Goal: Transaction & Acquisition: Subscribe to service/newsletter

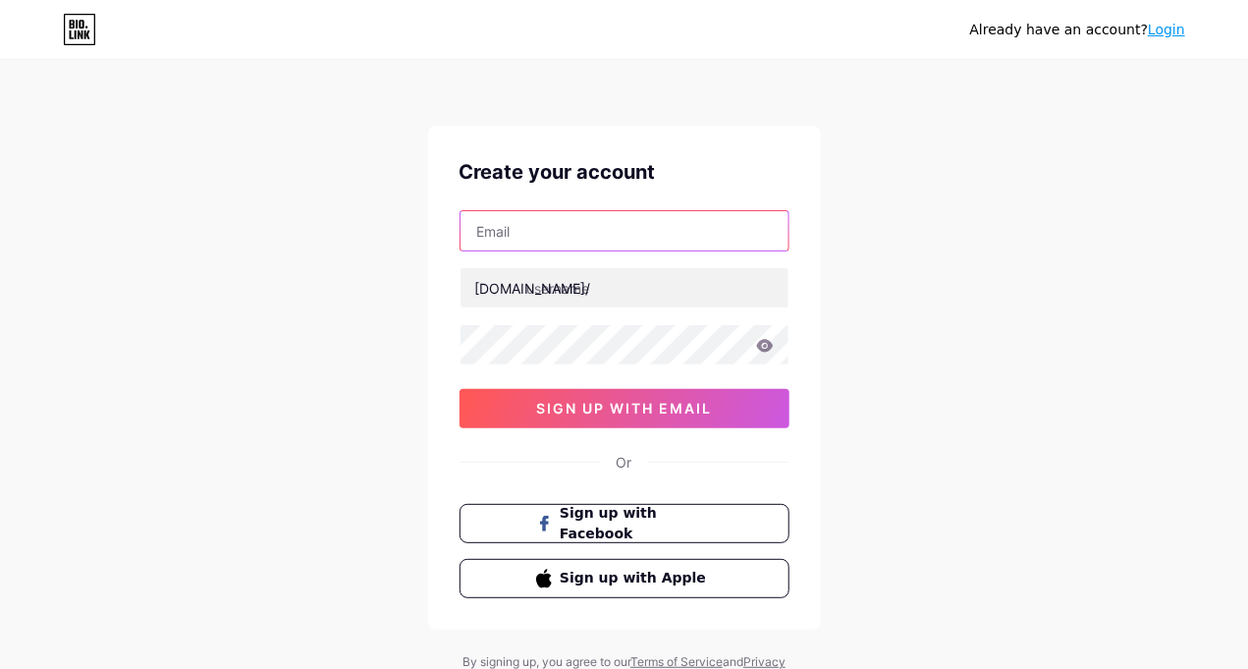
click at [554, 217] on input "text" at bounding box center [624, 230] width 328 height 39
paste input "5ru2md0po1@xkxkud.com"
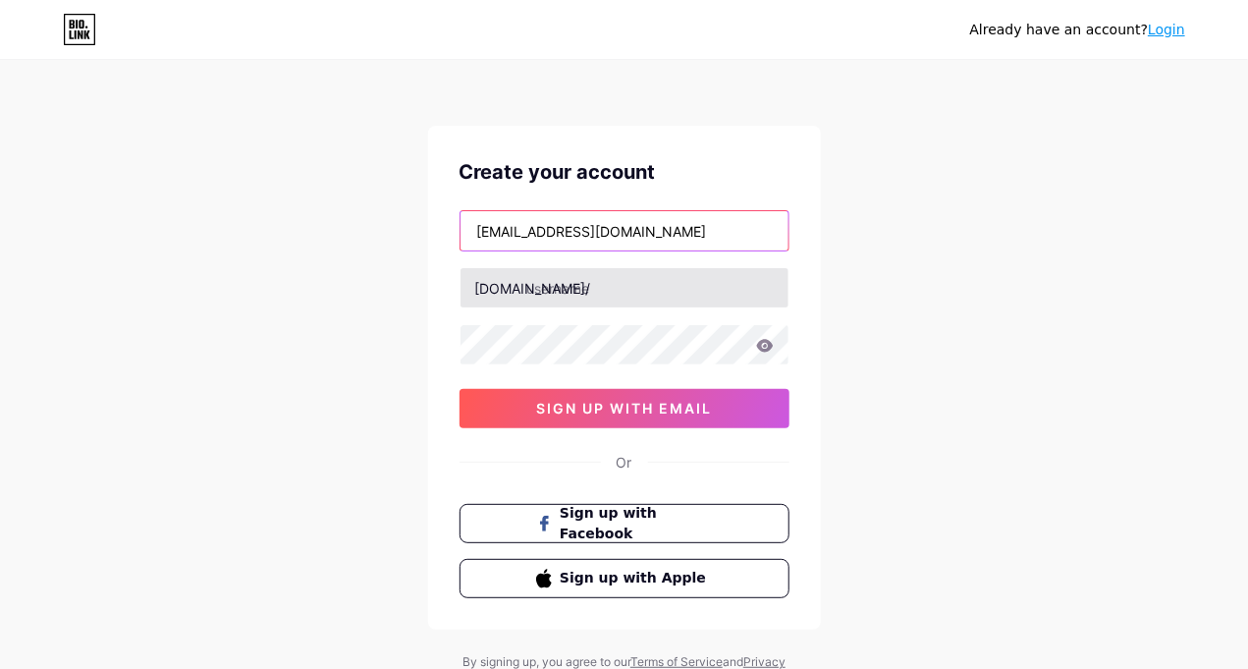
type input "5ru2md0po1@xkxkud.com"
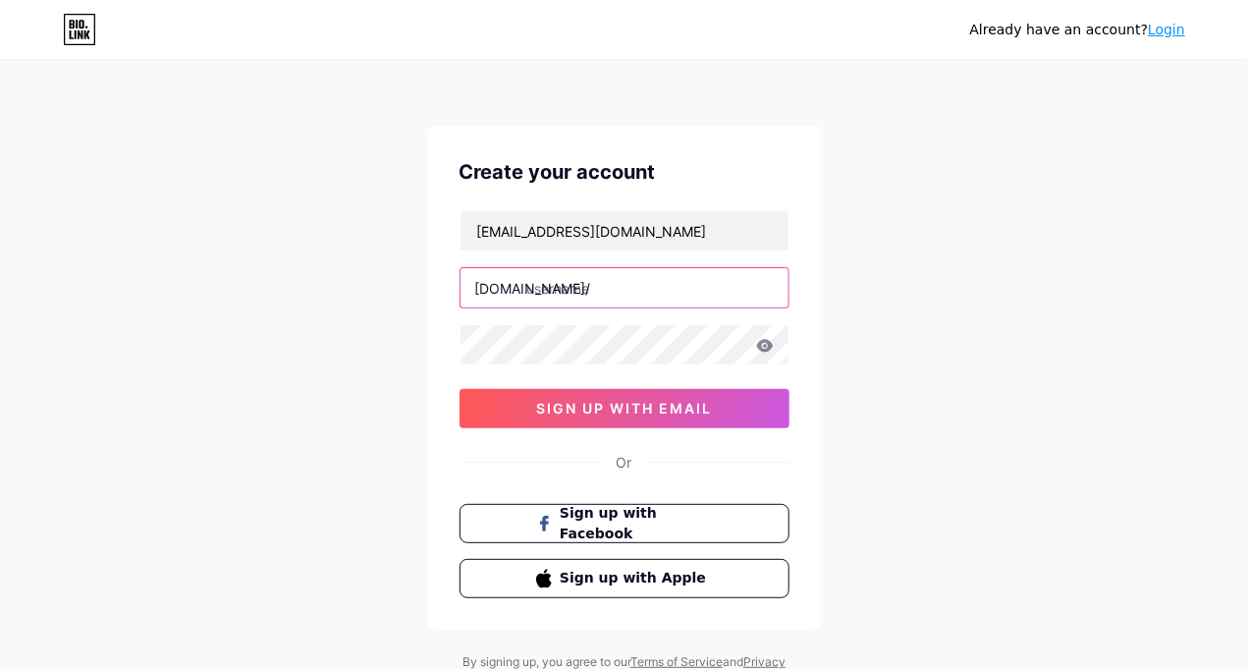
click at [669, 285] on input "text" at bounding box center [624, 287] width 328 height 39
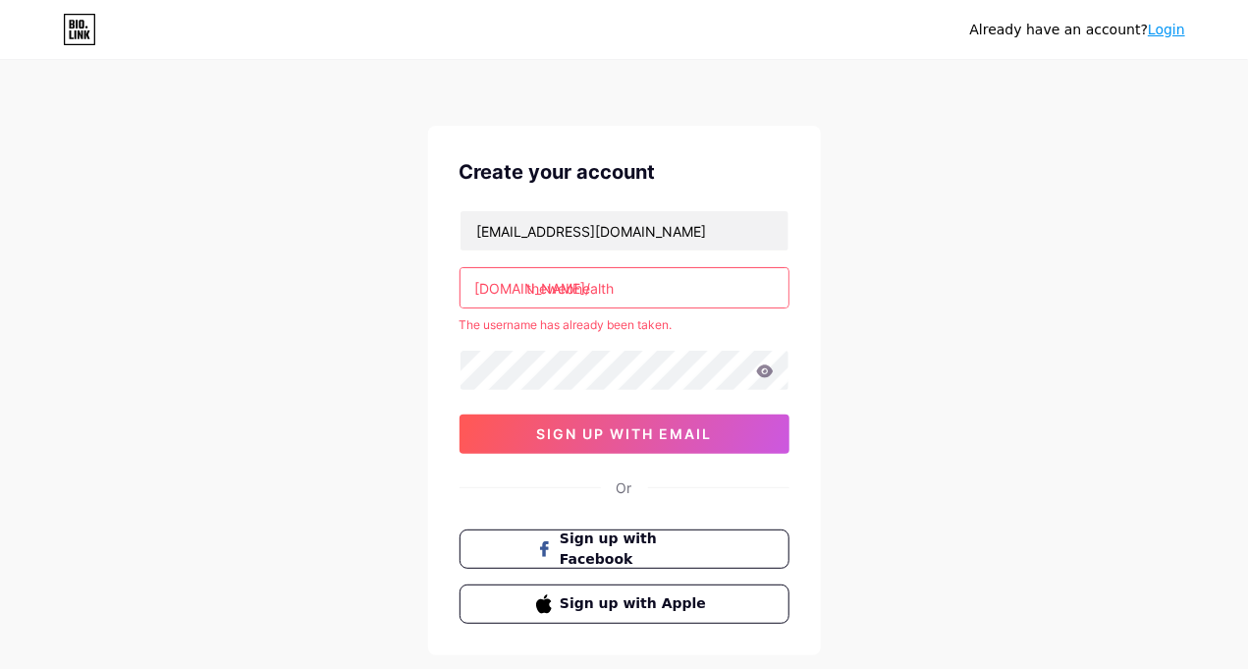
click at [1121, 430] on div "Already have an account? Login Create your account 5ru2md0po1@xkxkud.com bio.li…" at bounding box center [624, 388] width 1248 height 776
click at [656, 292] on input "thewebhealth" at bounding box center [624, 287] width 328 height 39
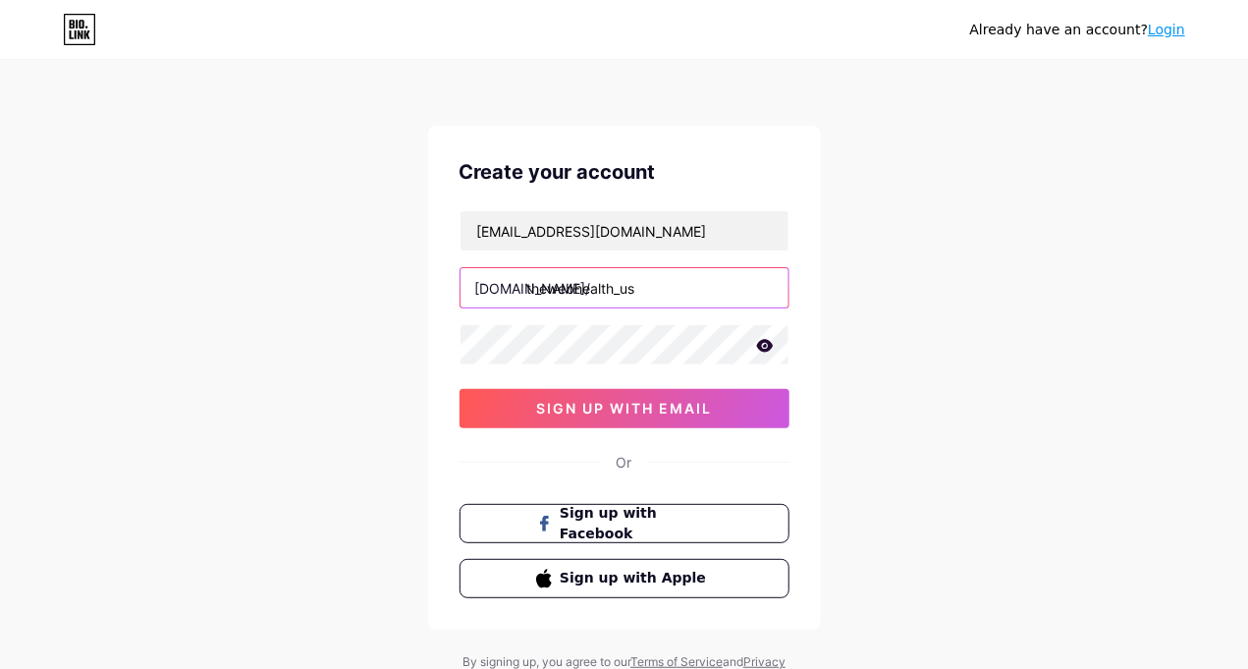
type input "thewebhealth_us"
click at [877, 375] on div "Already have an account? Login Create your account 5ru2md0po1@xkxkud.com bio.li…" at bounding box center [624, 375] width 1248 height 751
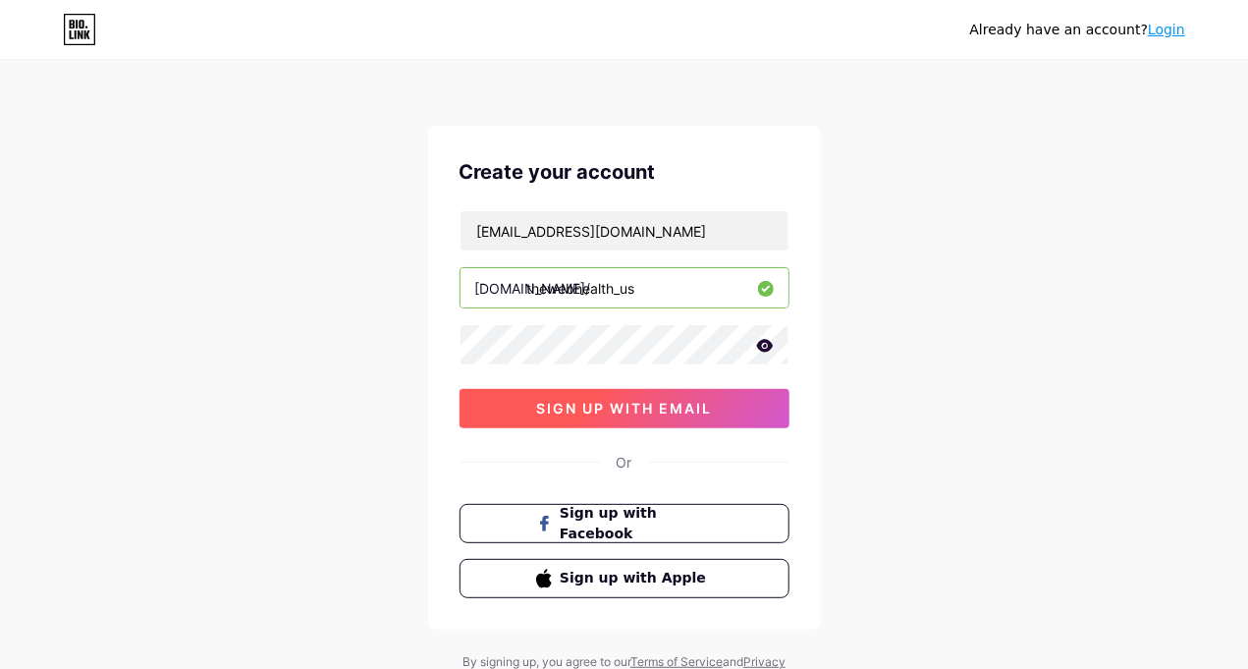
click at [663, 408] on span "sign up with email" at bounding box center [624, 408] width 176 height 17
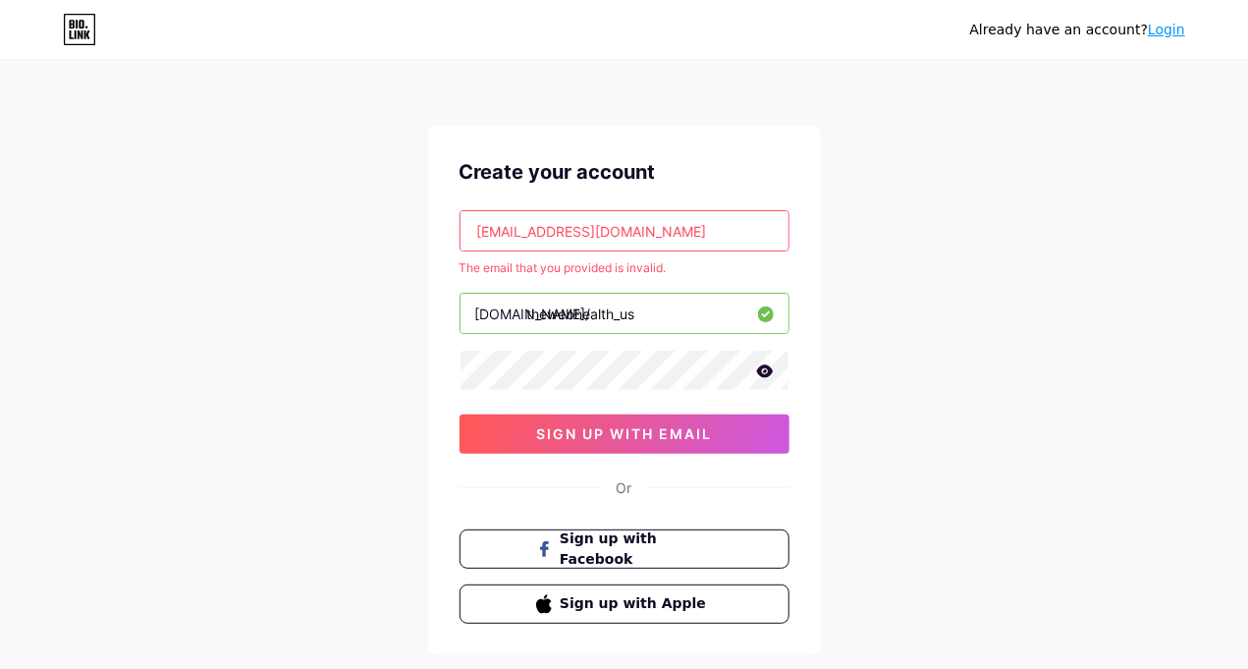
drag, startPoint x: 703, startPoint y: 364, endPoint x: 404, endPoint y: 322, distance: 301.4
click at [404, 322] on div "Already have an account? Login Create your account 5ru2md0po1@xkxkud.com The em…" at bounding box center [624, 388] width 1248 height 776
click at [726, 234] on input "5ru2md0po1@xkxkud.com" at bounding box center [624, 230] width 328 height 39
click at [727, 234] on input "5ru2md0po1@xkxkud.com" at bounding box center [624, 230] width 328 height 39
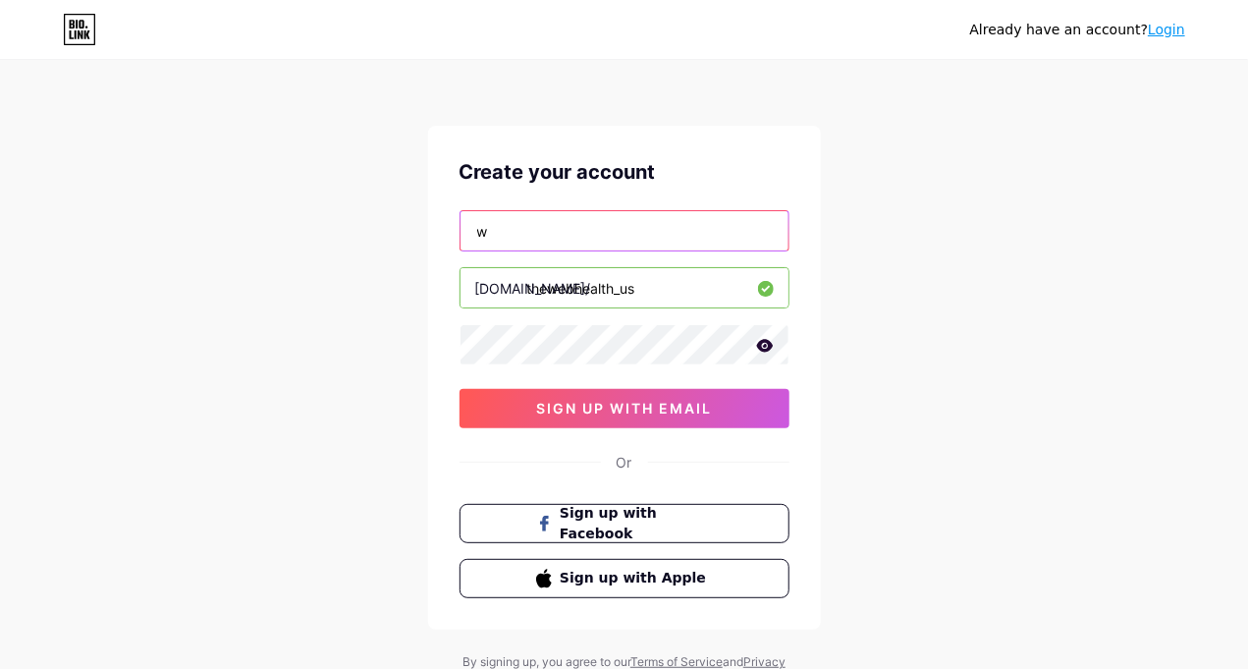
type input "[EMAIL_ADDRESS][DOMAIN_NAME]"
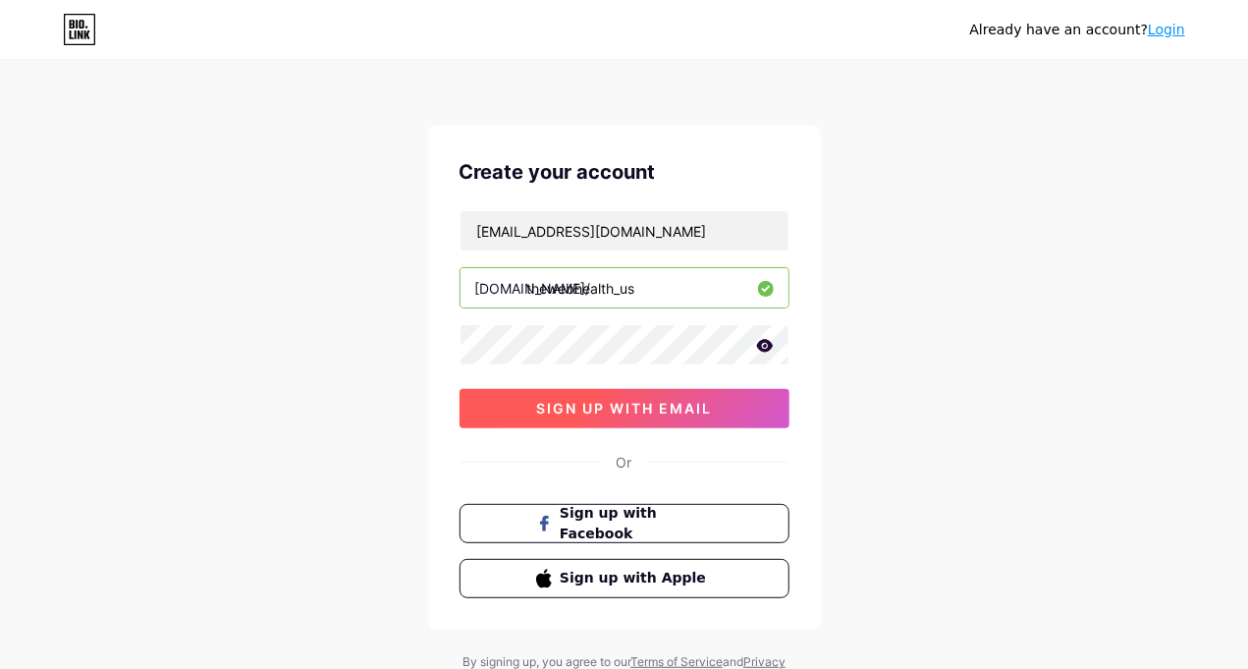
click at [688, 405] on span "sign up with email" at bounding box center [624, 408] width 176 height 17
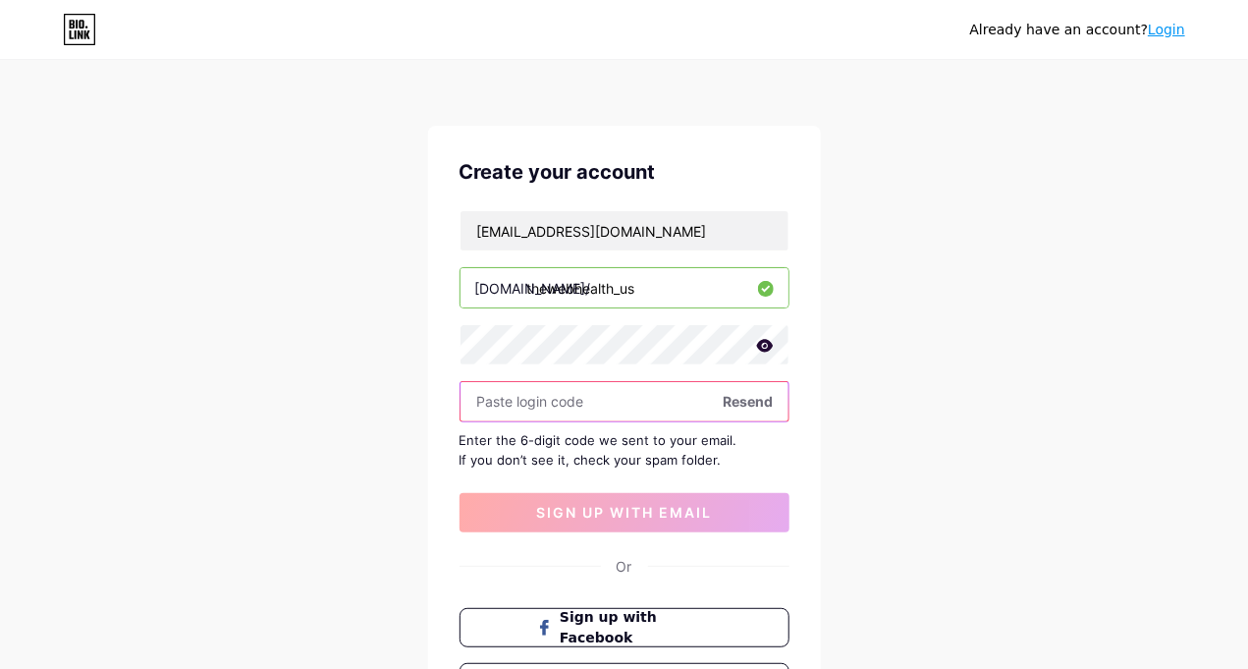
paste input "535408"
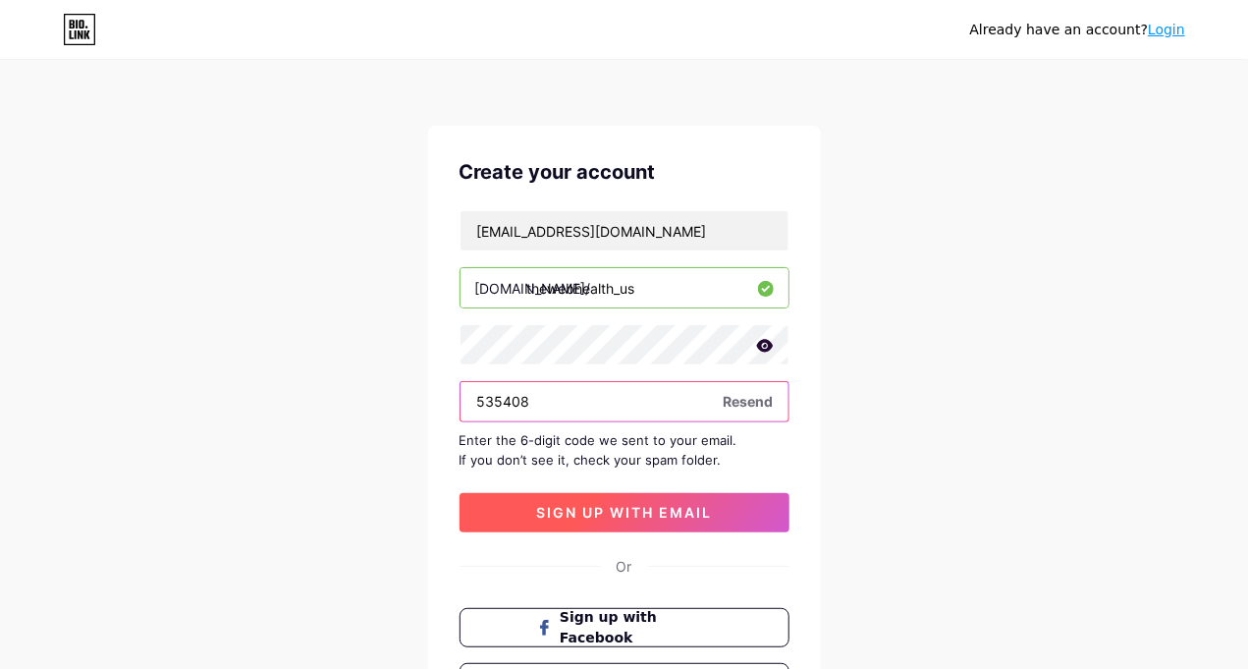
type input "535408"
click at [591, 511] on span "sign up with email" at bounding box center [624, 512] width 176 height 17
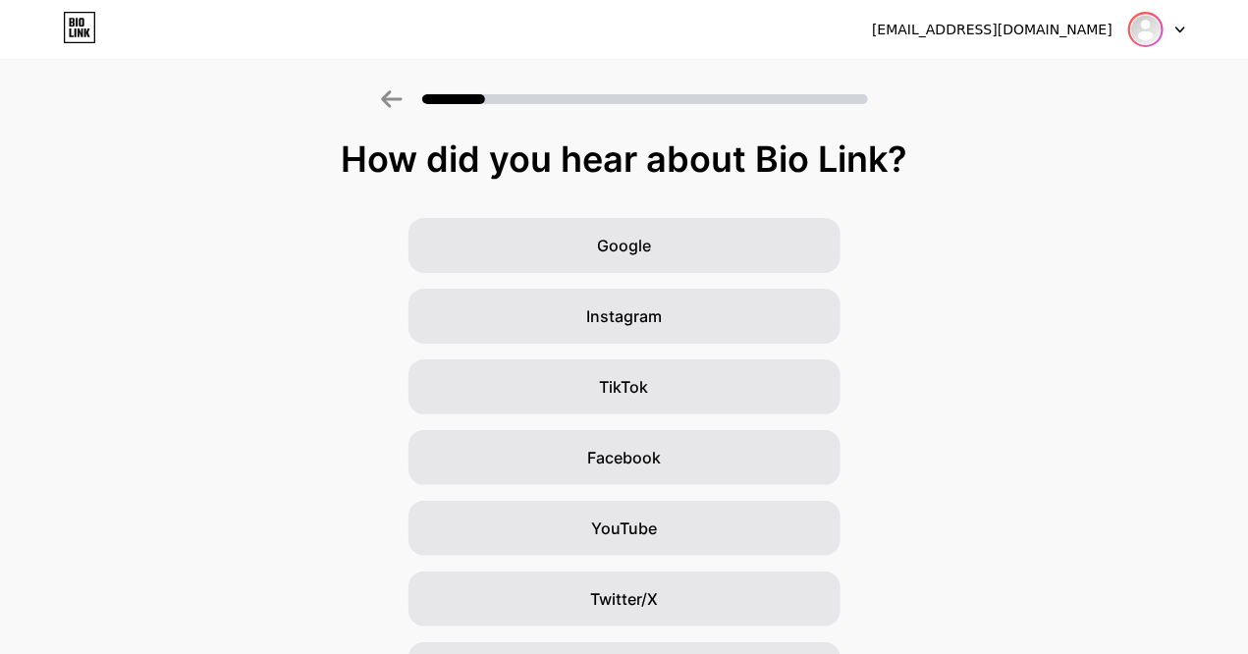
click at [1143, 24] on img at bounding box center [1145, 29] width 31 height 31
click at [1181, 28] on icon at bounding box center [1180, 29] width 8 height 5
click at [1182, 23] on div at bounding box center [1156, 29] width 57 height 35
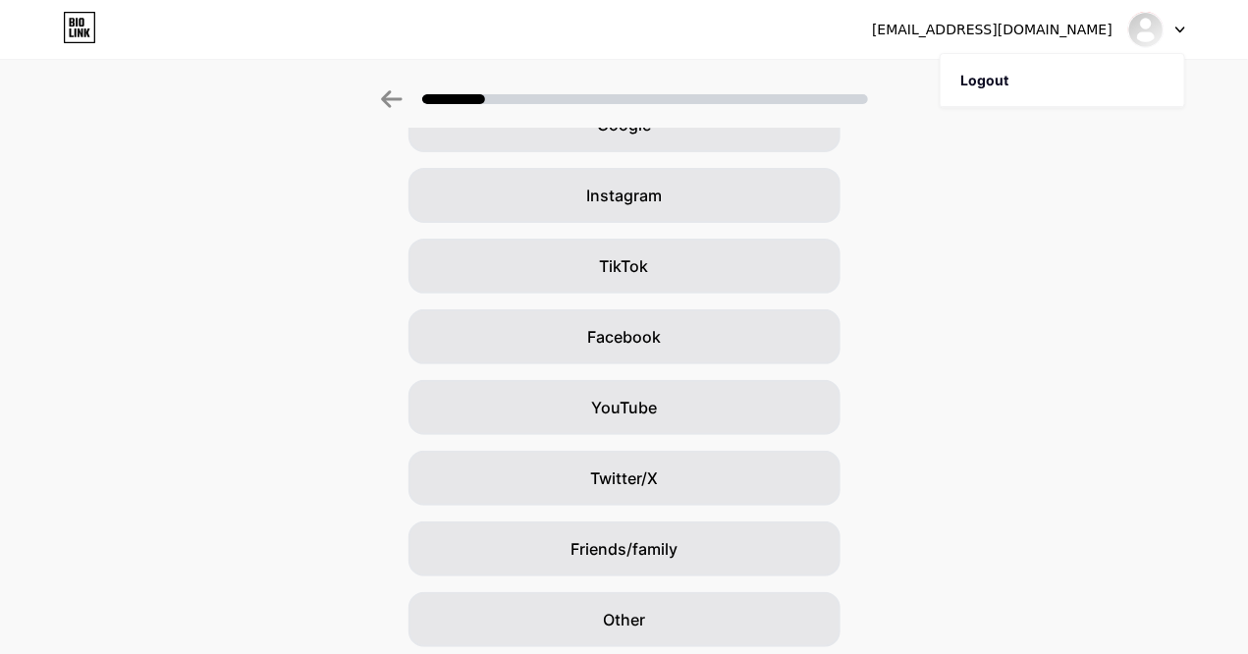
scroll to position [191, 0]
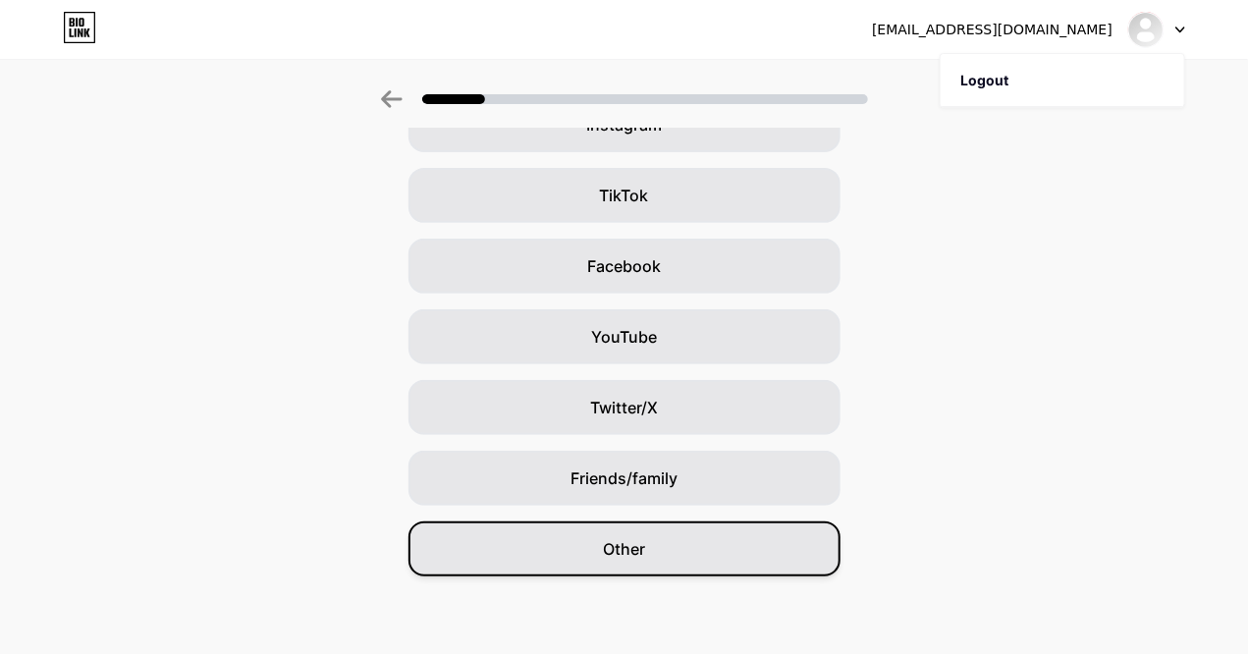
click at [670, 567] on div "Other" at bounding box center [624, 548] width 432 height 55
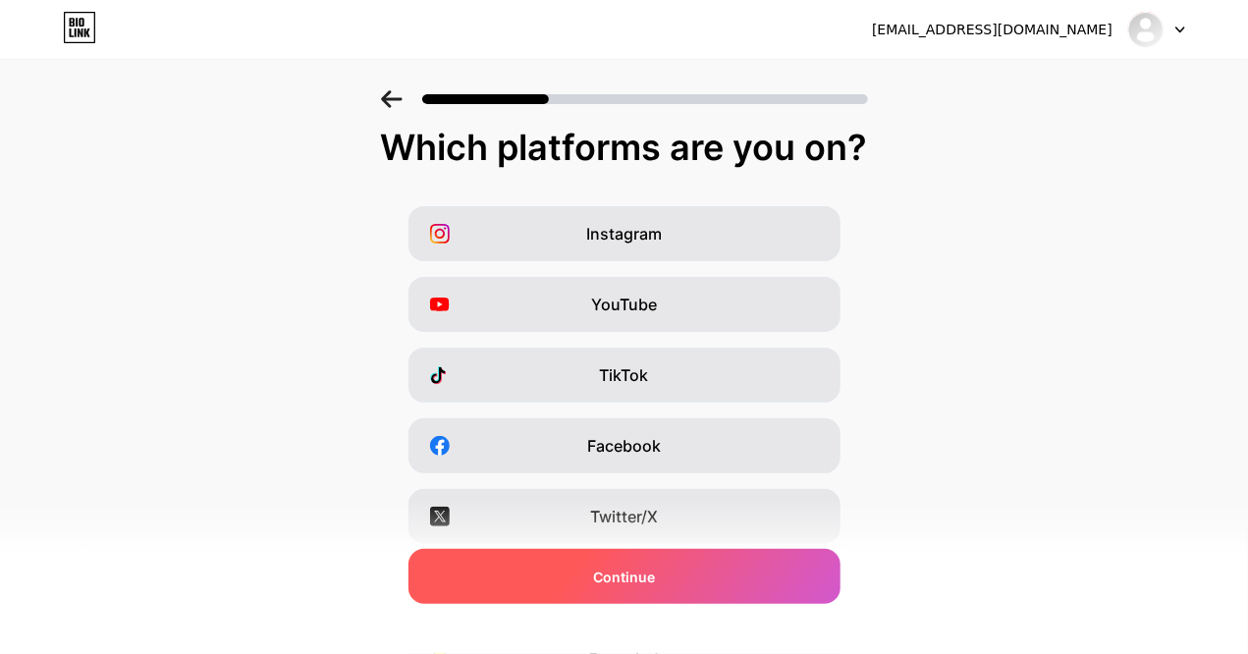
scroll to position [290, 0]
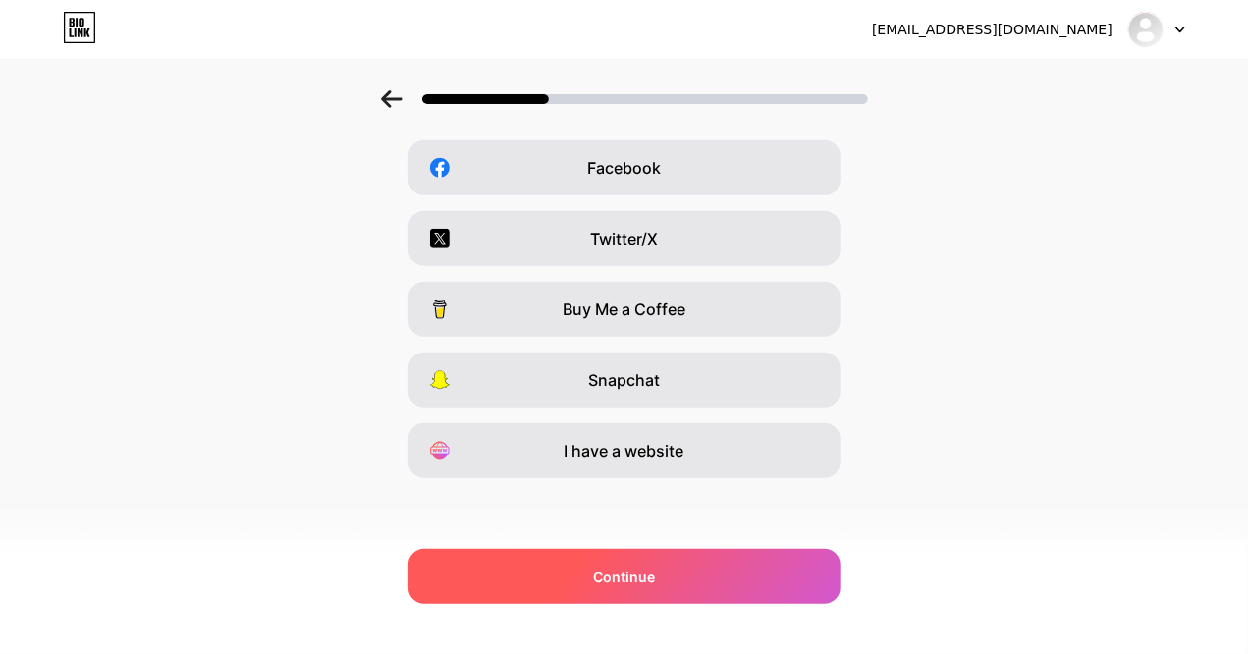
click at [681, 575] on div "Continue" at bounding box center [624, 576] width 432 height 55
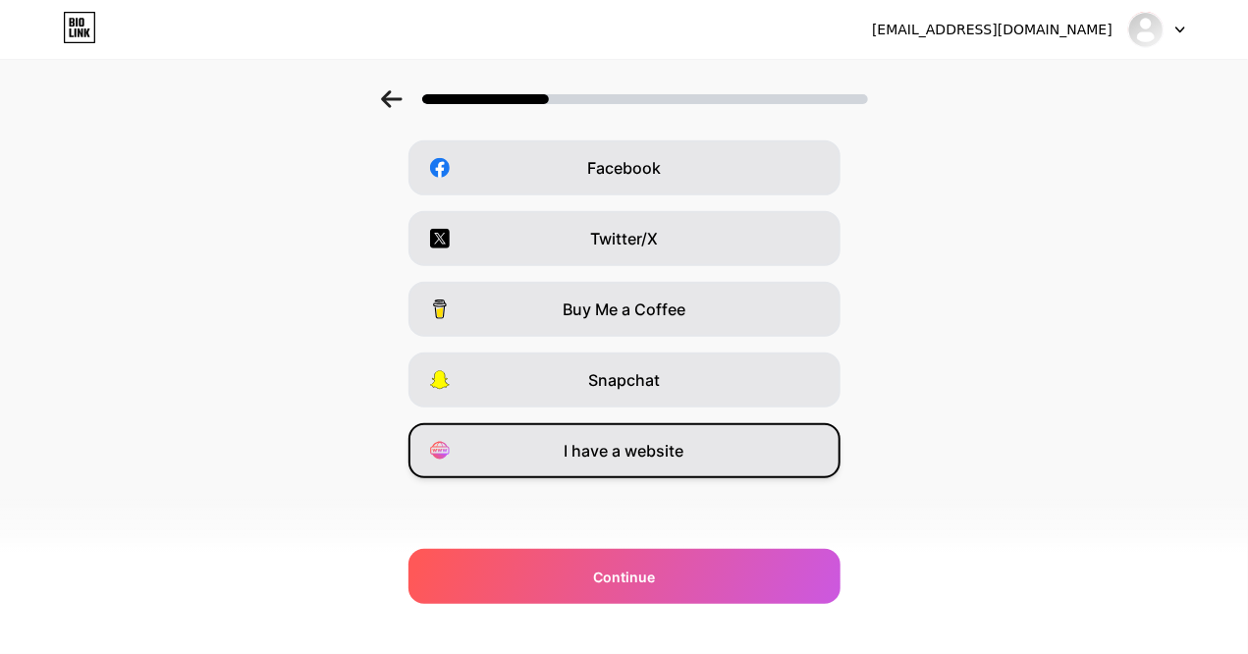
click at [734, 453] on div "I have a website" at bounding box center [624, 450] width 432 height 55
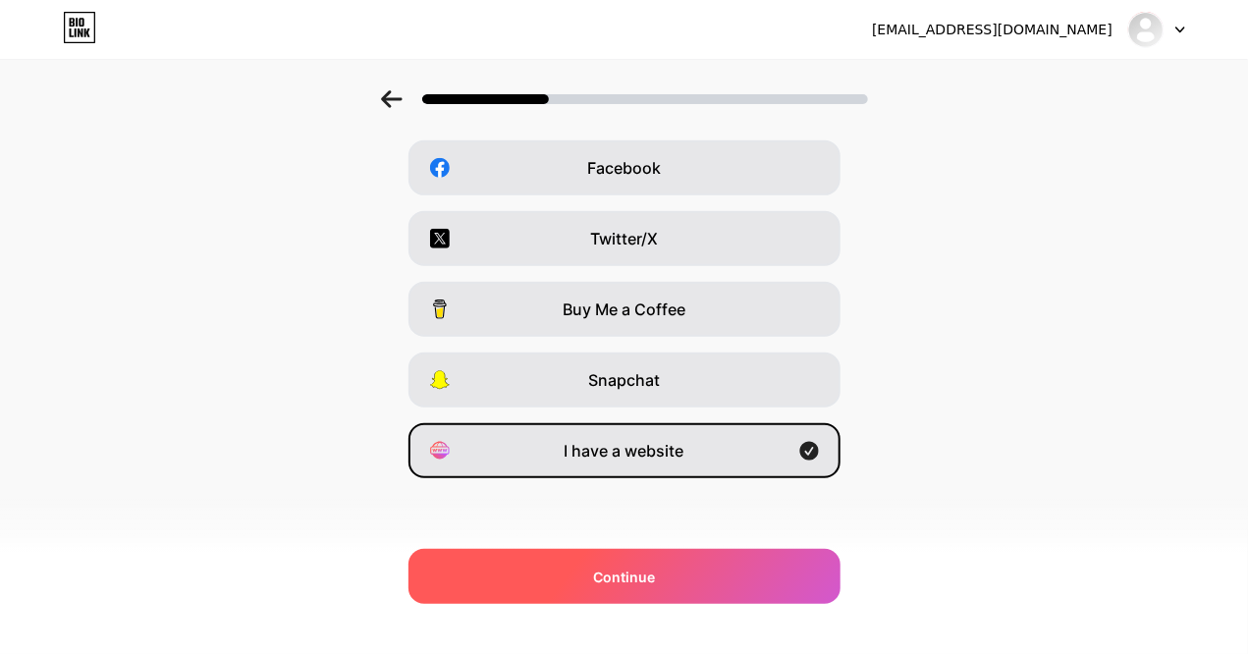
click at [717, 571] on div "Continue" at bounding box center [624, 576] width 432 height 55
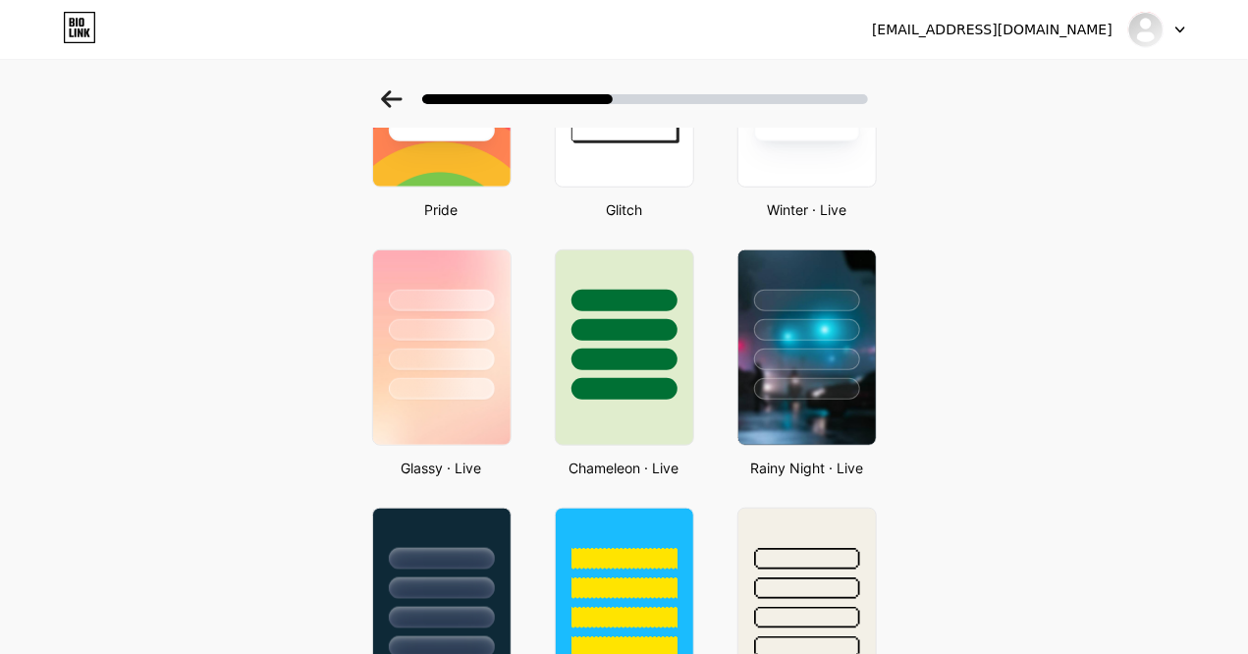
scroll to position [0, 0]
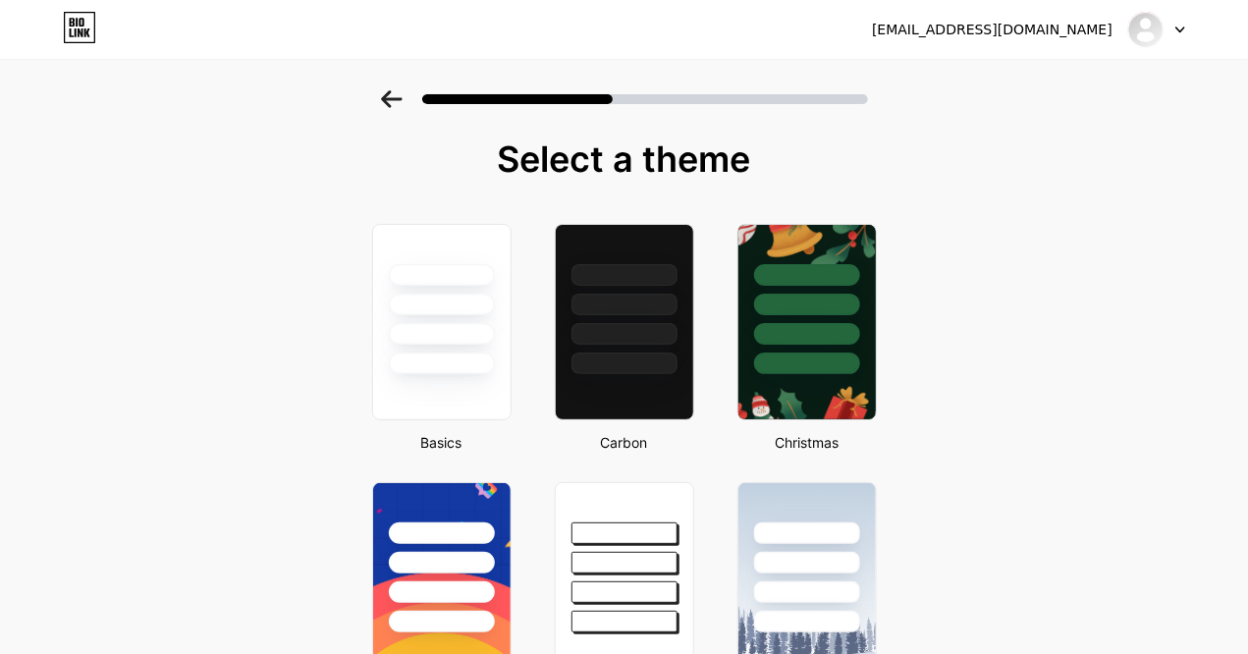
click at [413, 374] on div at bounding box center [441, 364] width 109 height 23
click at [473, 372] on div at bounding box center [442, 363] width 106 height 22
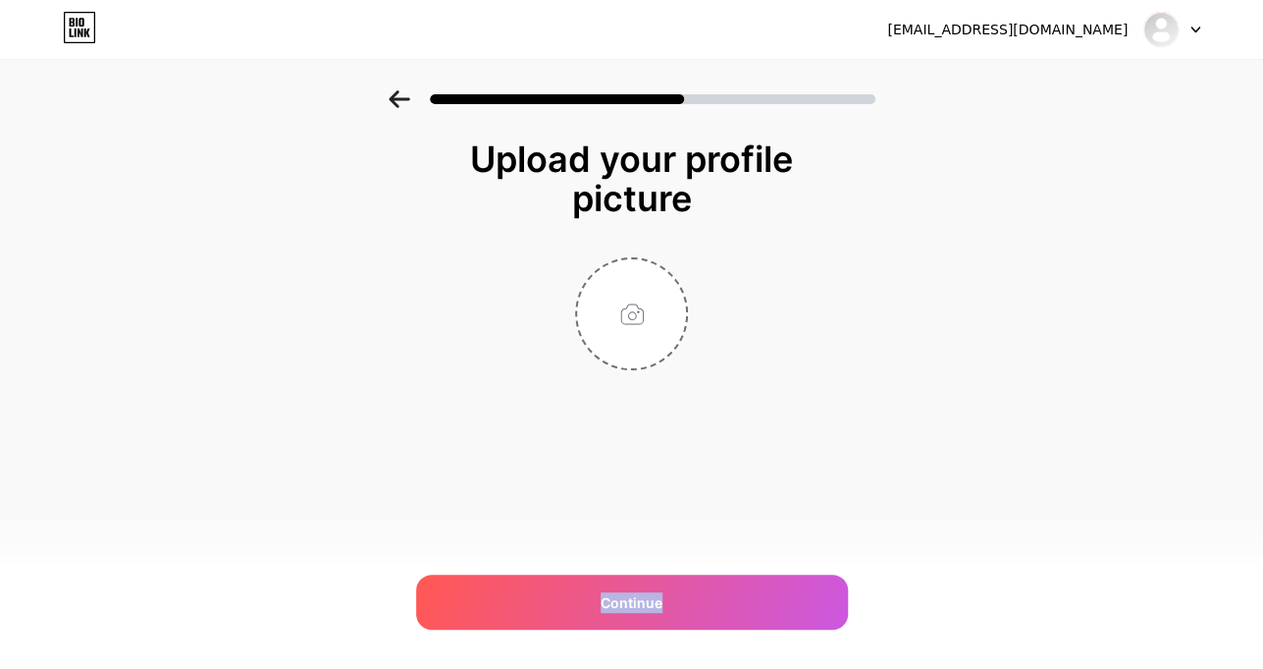
click at [473, 372] on div "Upload your profile picture Continue" at bounding box center [632, 303] width 393 height 329
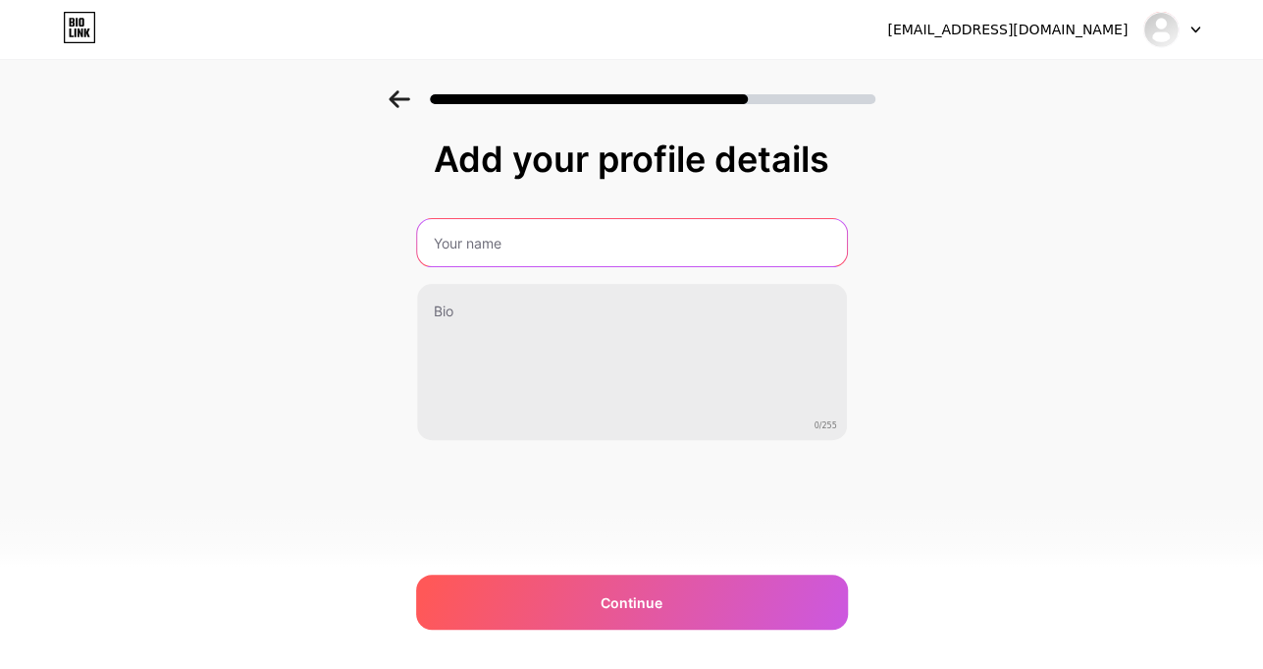
click at [568, 241] on input "text" at bounding box center [632, 242] width 430 height 47
type input "The Web Health"
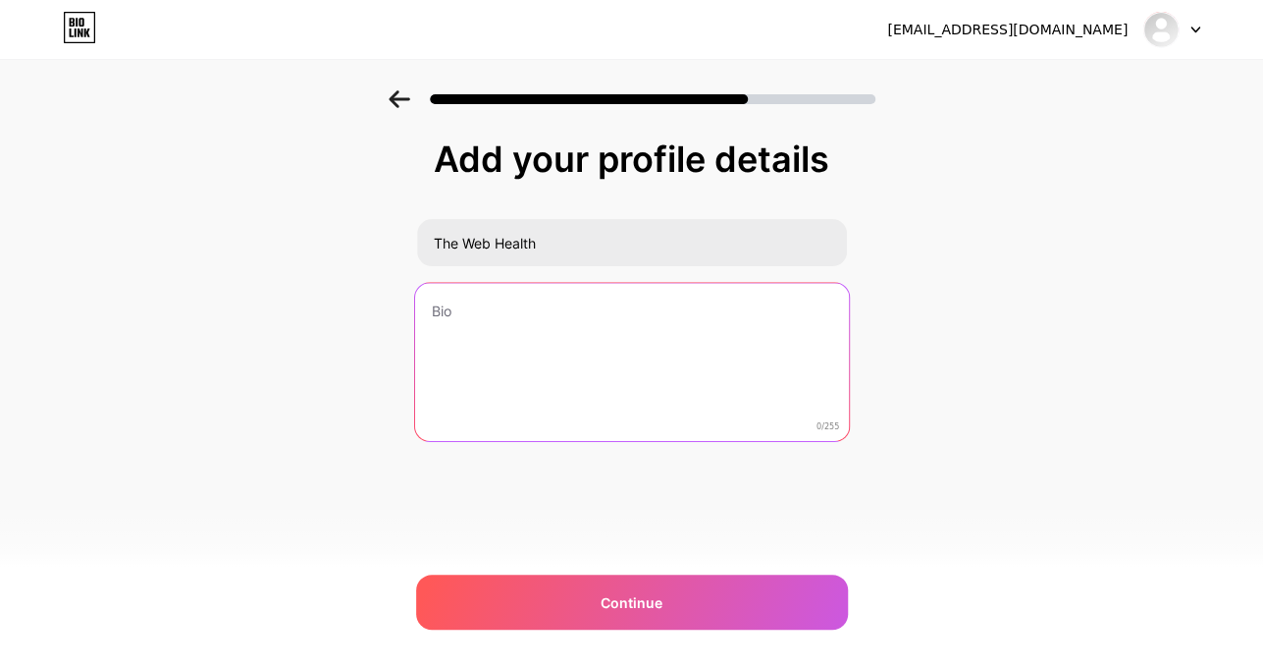
click at [477, 332] on textarea at bounding box center [631, 363] width 434 height 160
paste textarea "The Web Health is a reliable wellness platform providing expert insights, pract…"
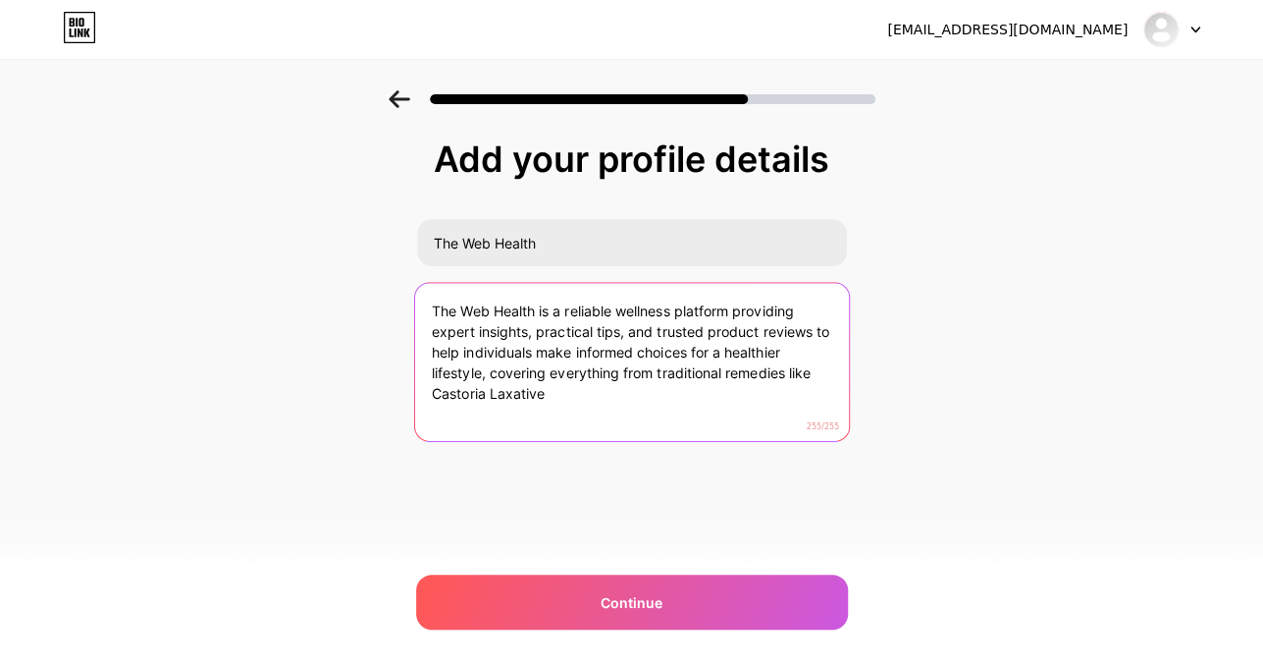
paste textarea "delivers expert wellness insights, practical tips, and trusted reviews to suppo…"
drag, startPoint x: 554, startPoint y: 400, endPoint x: 480, endPoint y: 395, distance: 73.8
click at [480, 395] on textarea "The Web Health delivers expert wellness insights, practical tips, and trusted r…" at bounding box center [631, 363] width 434 height 160
click at [661, 390] on textarea "The Web Health delivers expert wellness insights, practical tips, and trusted r…" at bounding box center [631, 363] width 434 height 160
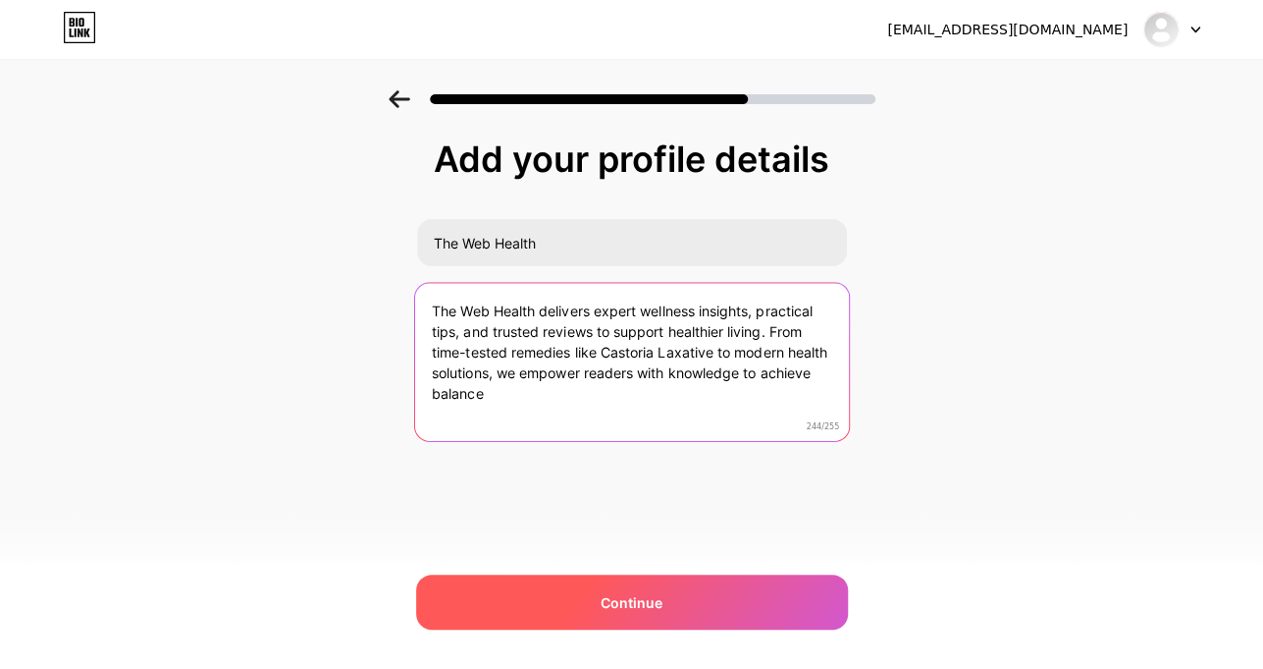
type textarea "The Web Health delivers expert wellness insights, practical tips, and trusted r…"
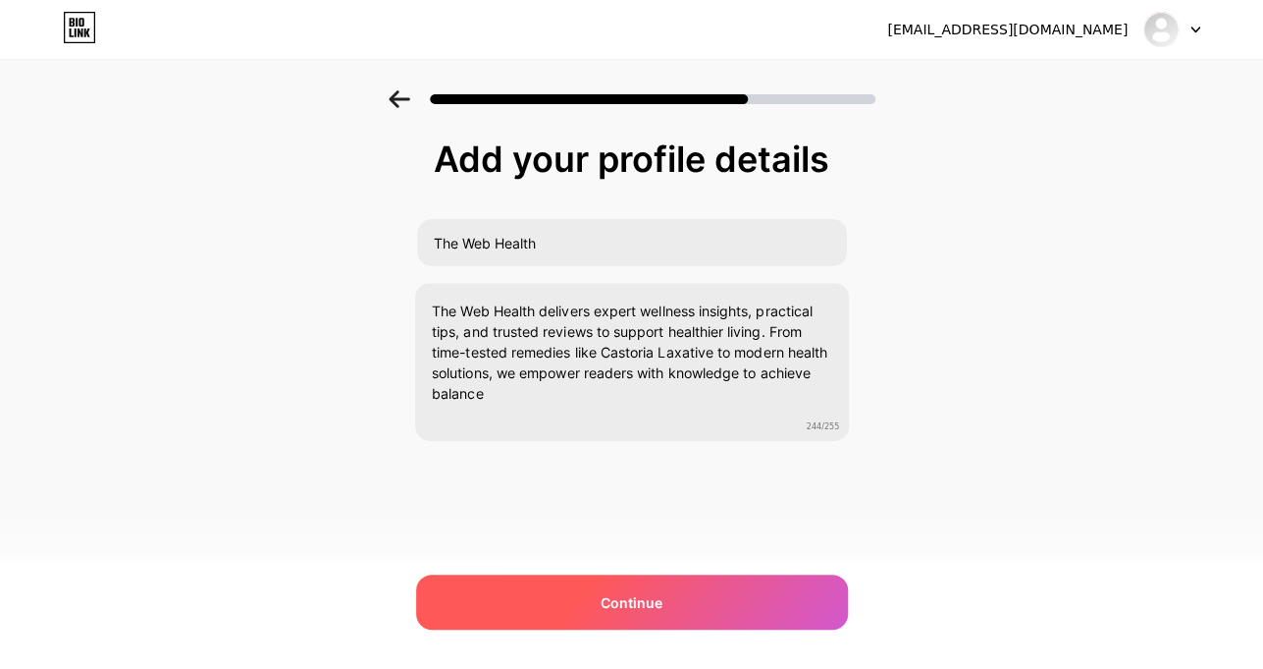
click at [654, 602] on span "Continue" at bounding box center [632, 602] width 62 height 21
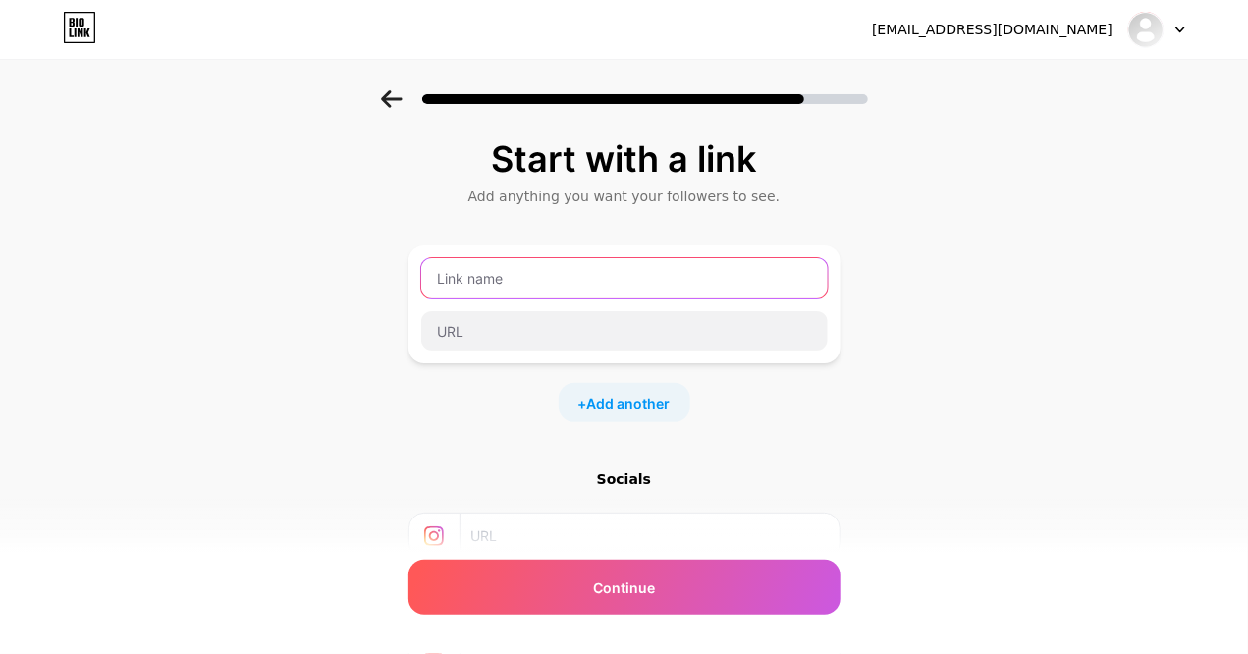
click at [566, 276] on input "text" at bounding box center [624, 277] width 406 height 39
paste input "castoria laxative"
click at [450, 284] on input "castoria laxative" at bounding box center [624, 277] width 406 height 39
type input "Castoria laxative"
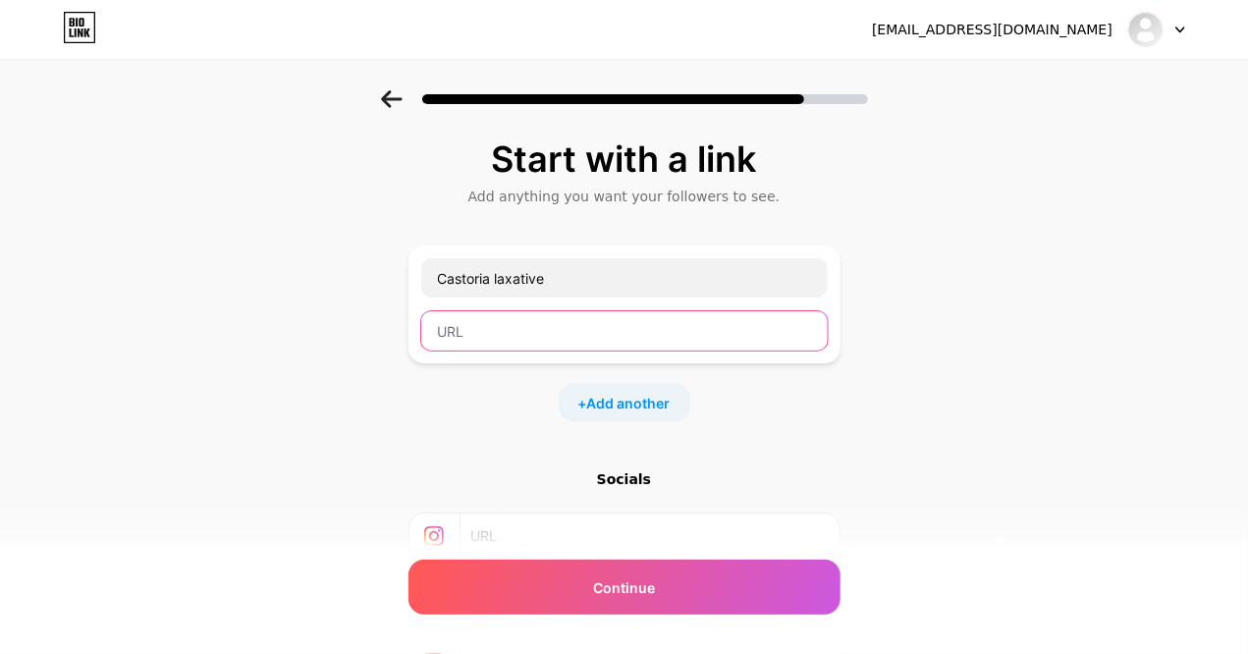
click at [473, 311] on input "text" at bounding box center [624, 330] width 406 height 39
paste input "https://thewebhealth.com/drugs/fletchers-castoria/"
type input "https://thewebhealth.com/drugs/fletchers-castoria/"
click at [1064, 439] on div "Start with a link Add anything you want your followers to see. Castoria laxativ…" at bounding box center [624, 435] width 1248 height 690
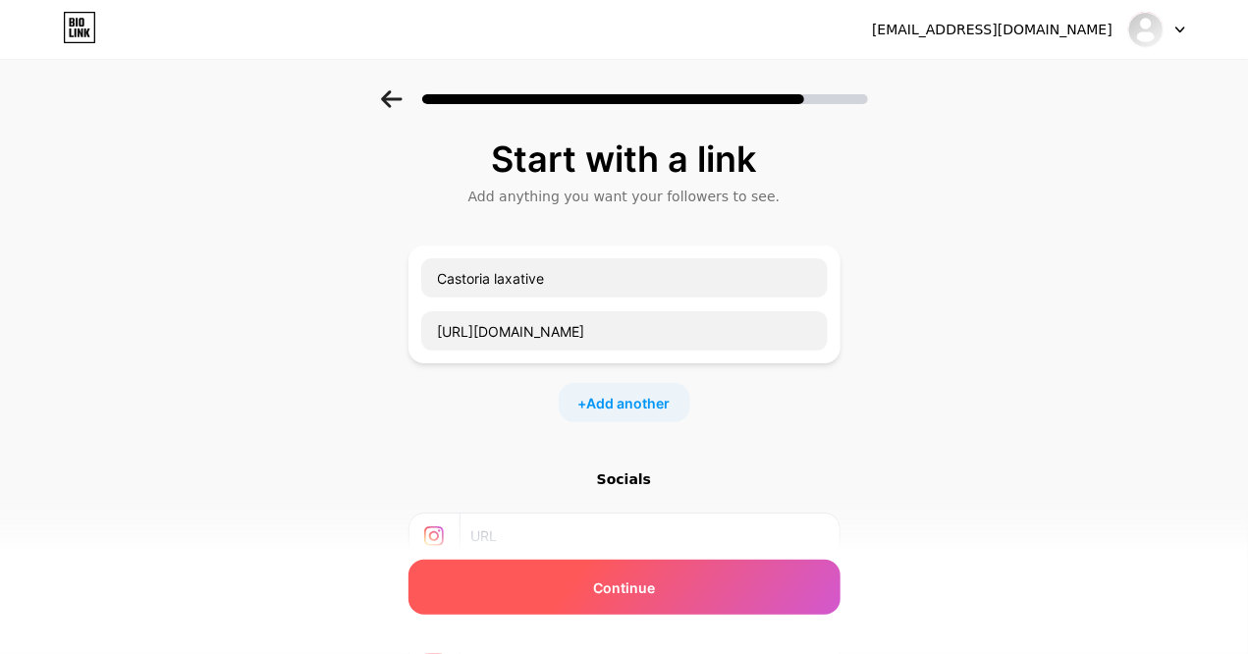
click at [653, 588] on span "Continue" at bounding box center [624, 587] width 62 height 21
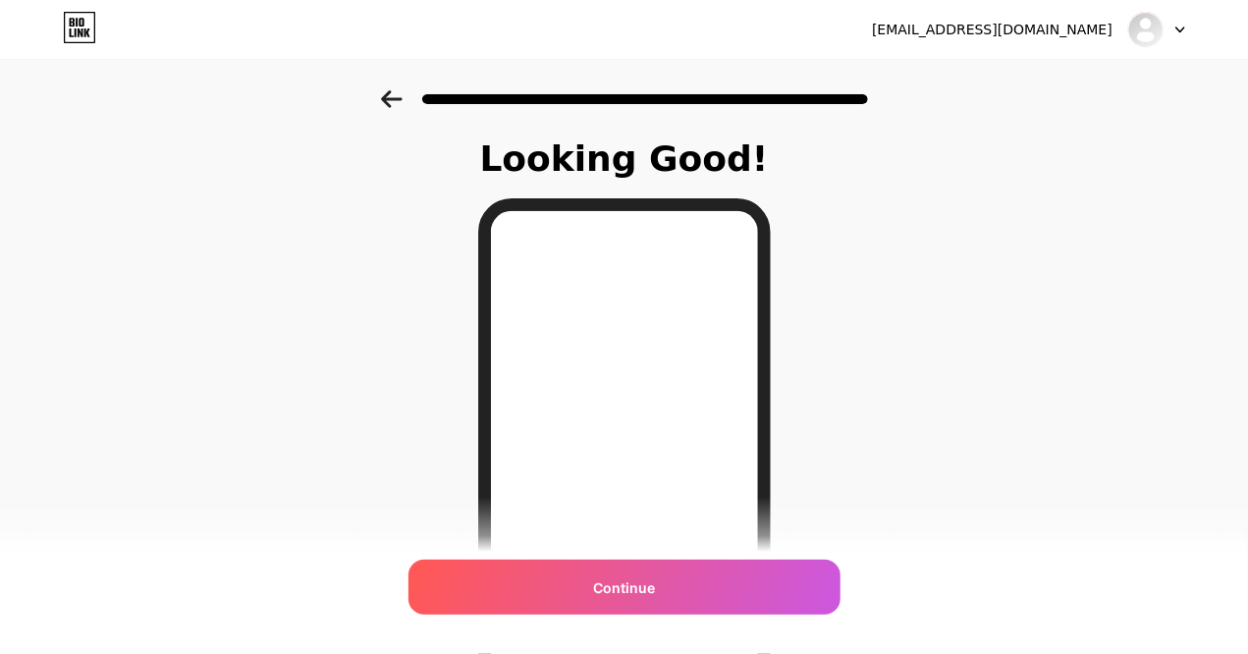
click at [627, 589] on span "Continue" at bounding box center [624, 587] width 62 height 21
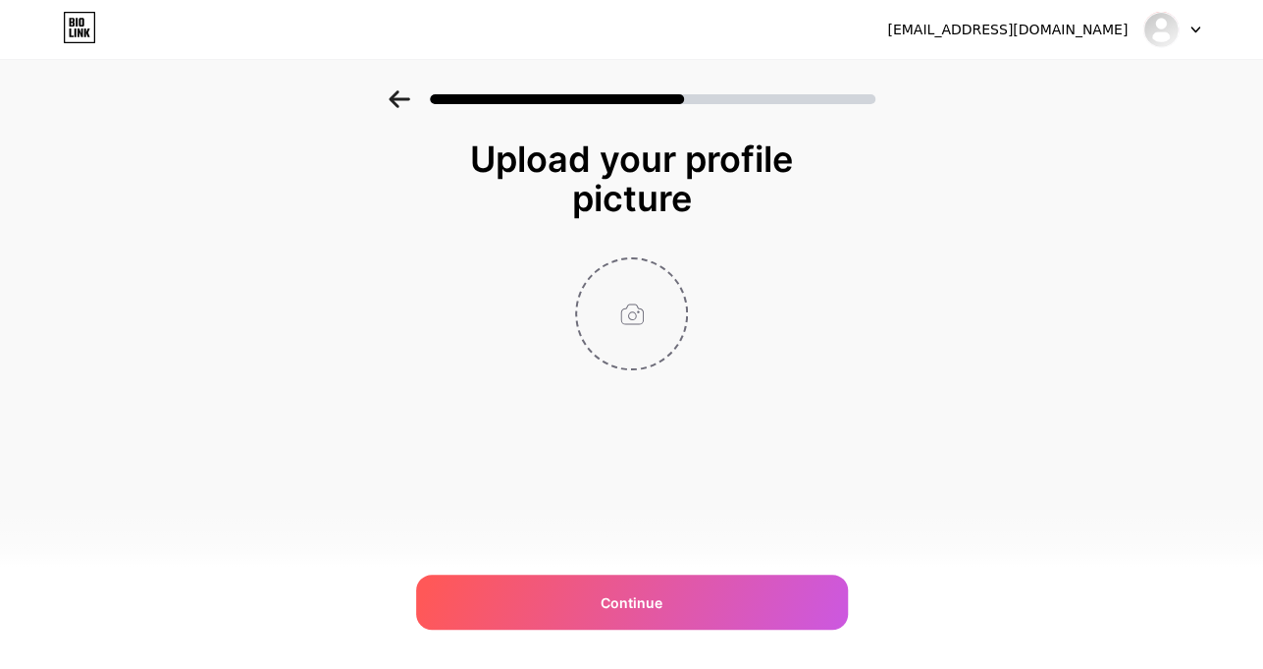
click at [639, 318] on input "file" at bounding box center [631, 313] width 109 height 109
type input "C:\fakepath\The-Web-Health (1).png"
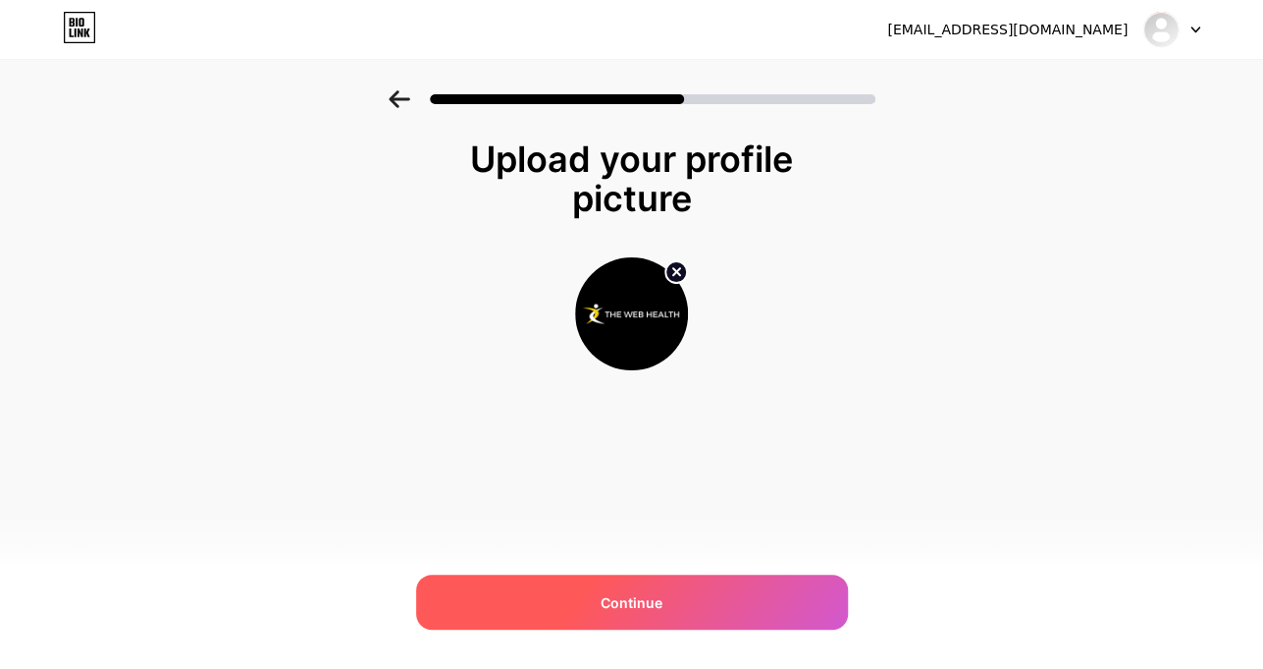
click at [621, 604] on span "Continue" at bounding box center [632, 602] width 62 height 21
click at [615, 610] on span "Continue" at bounding box center [632, 602] width 62 height 21
click at [646, 600] on span "Continue" at bounding box center [632, 602] width 62 height 21
click at [585, 605] on div "Continue" at bounding box center [632, 601] width 432 height 55
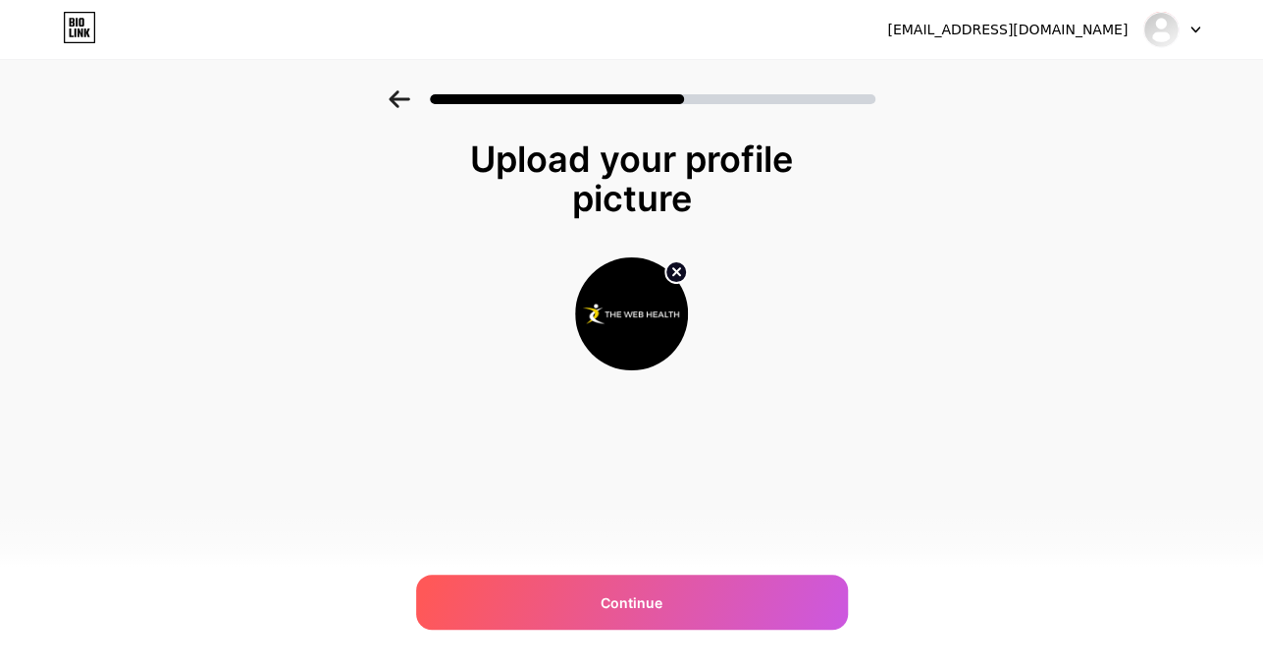
click at [676, 271] on icon at bounding box center [676, 271] width 7 height 7
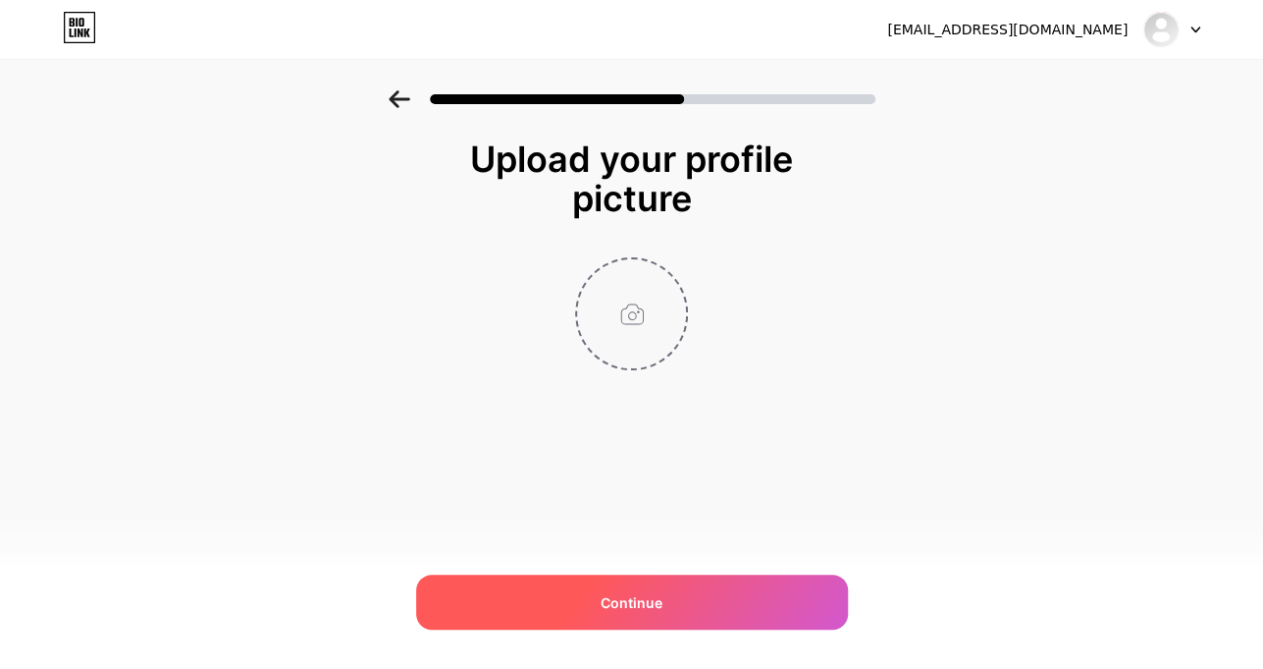
click at [589, 591] on div "Continue" at bounding box center [632, 601] width 432 height 55
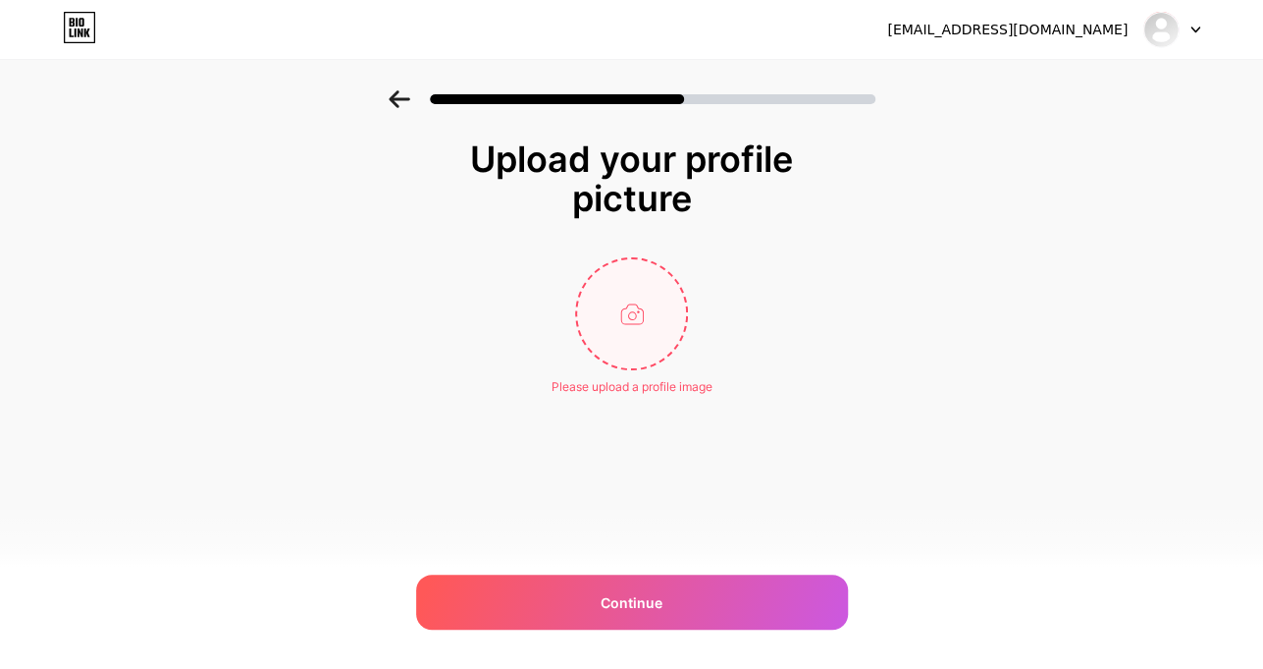
click at [635, 330] on input "file" at bounding box center [631, 313] width 109 height 109
type input "C:\fakepath\output-onlinepngtool..._imresizer (1).jpg"
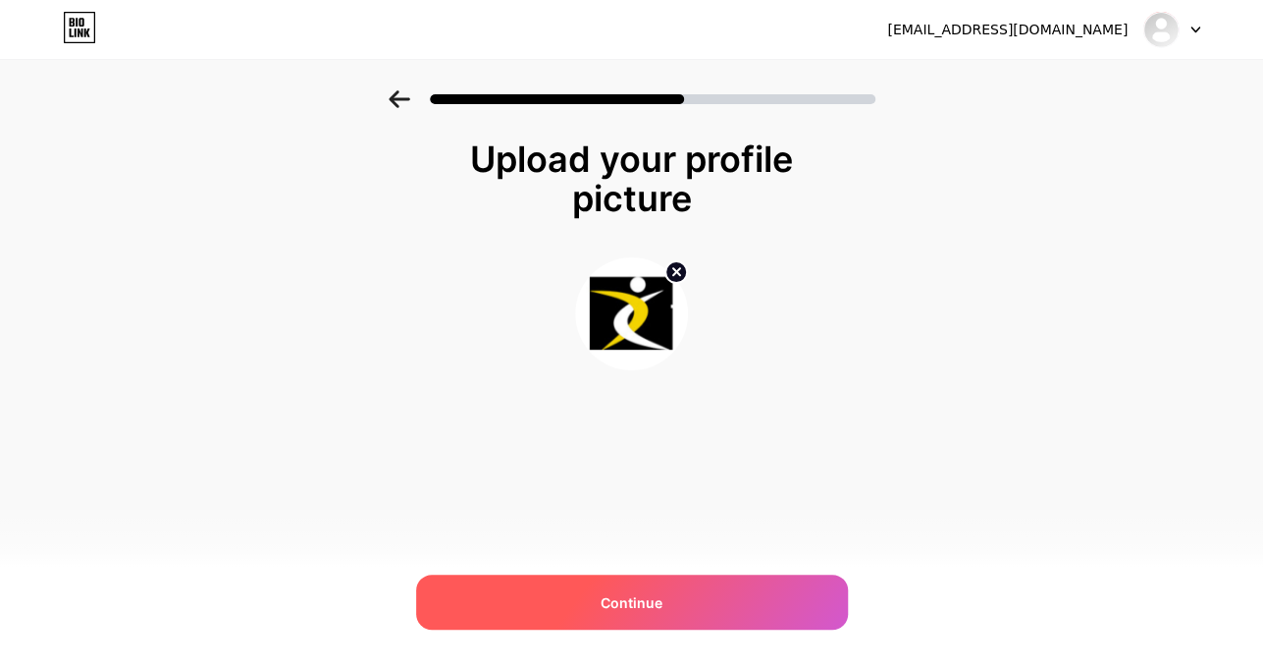
click at [649, 610] on span "Continue" at bounding box center [632, 602] width 62 height 21
click at [652, 599] on span "Continue" at bounding box center [632, 602] width 62 height 21
click at [624, 577] on div "Continue" at bounding box center [632, 601] width 432 height 55
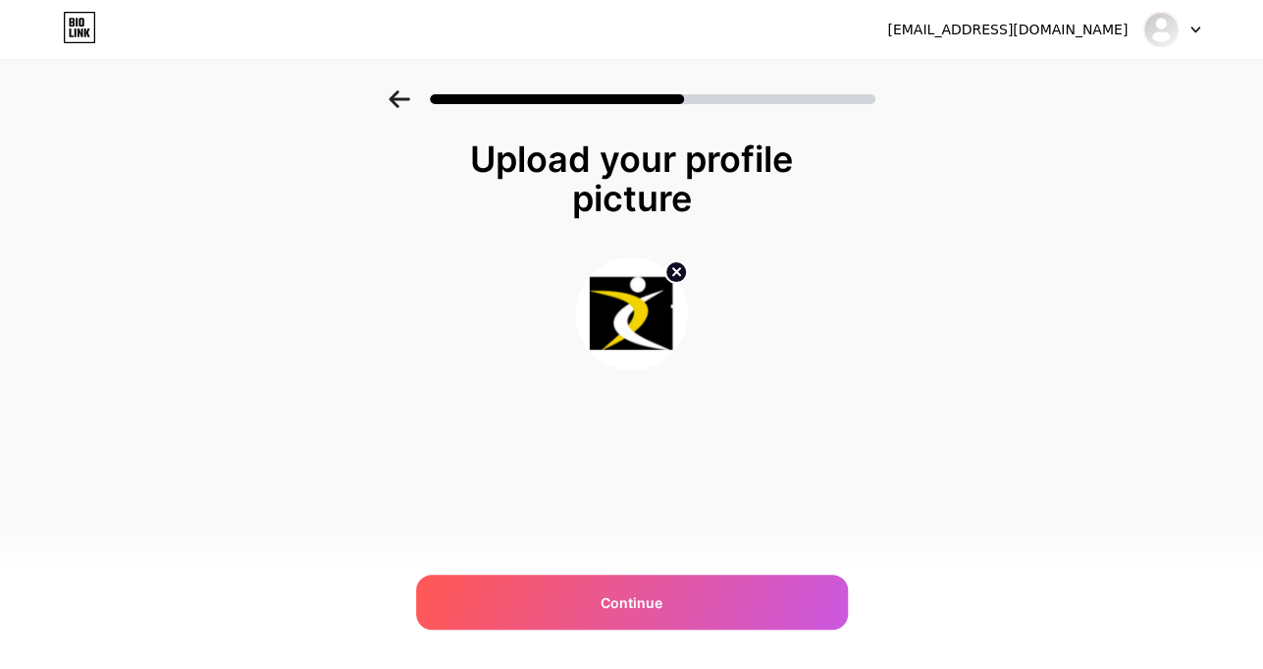
click at [1097, 556] on div "williammjohhn7878@gmail.com Logout Link Copied Upload your profile picture Cont…" at bounding box center [631, 334] width 1263 height 669
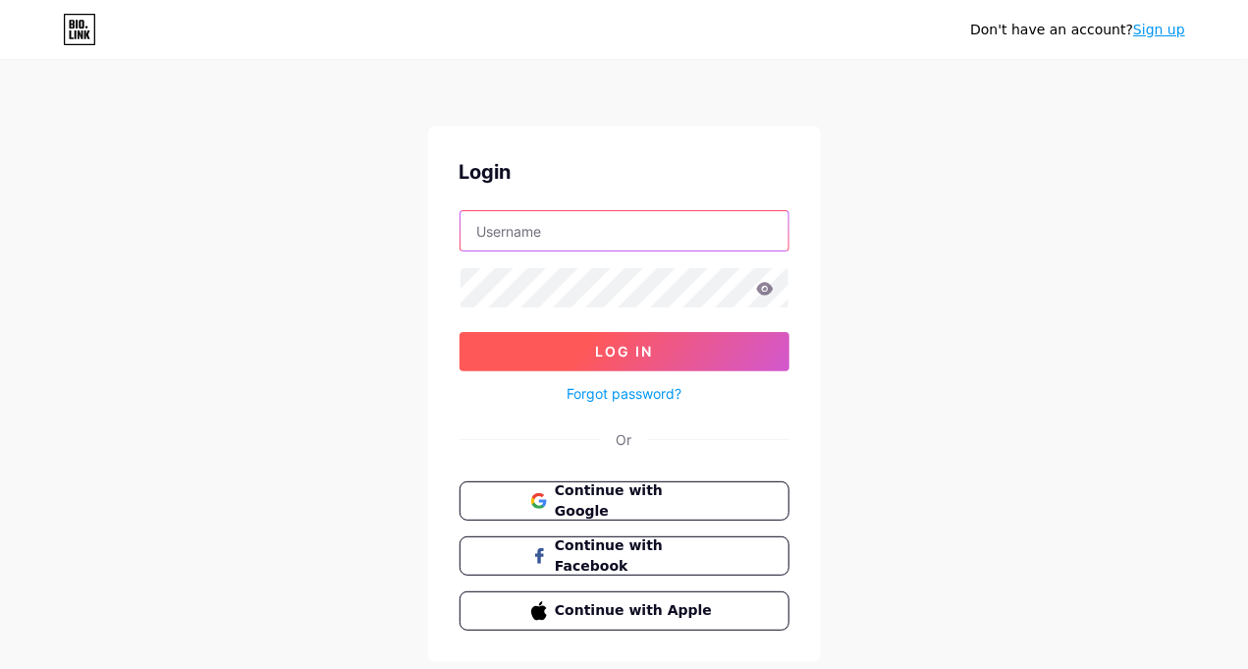
type input "williammjohhn7878@gmail.com"
click at [605, 357] on span "Log In" at bounding box center [624, 351] width 58 height 17
click at [609, 350] on span "Log In" at bounding box center [624, 351] width 58 height 17
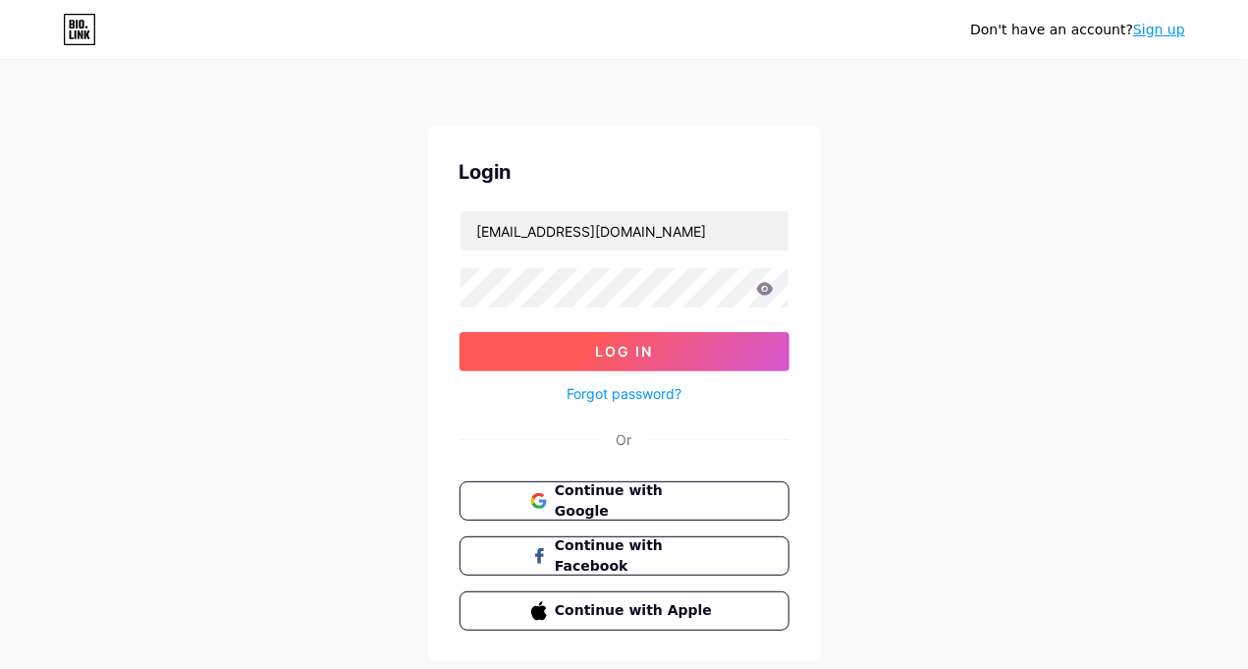
click at [609, 350] on span "Log In" at bounding box center [624, 351] width 58 height 17
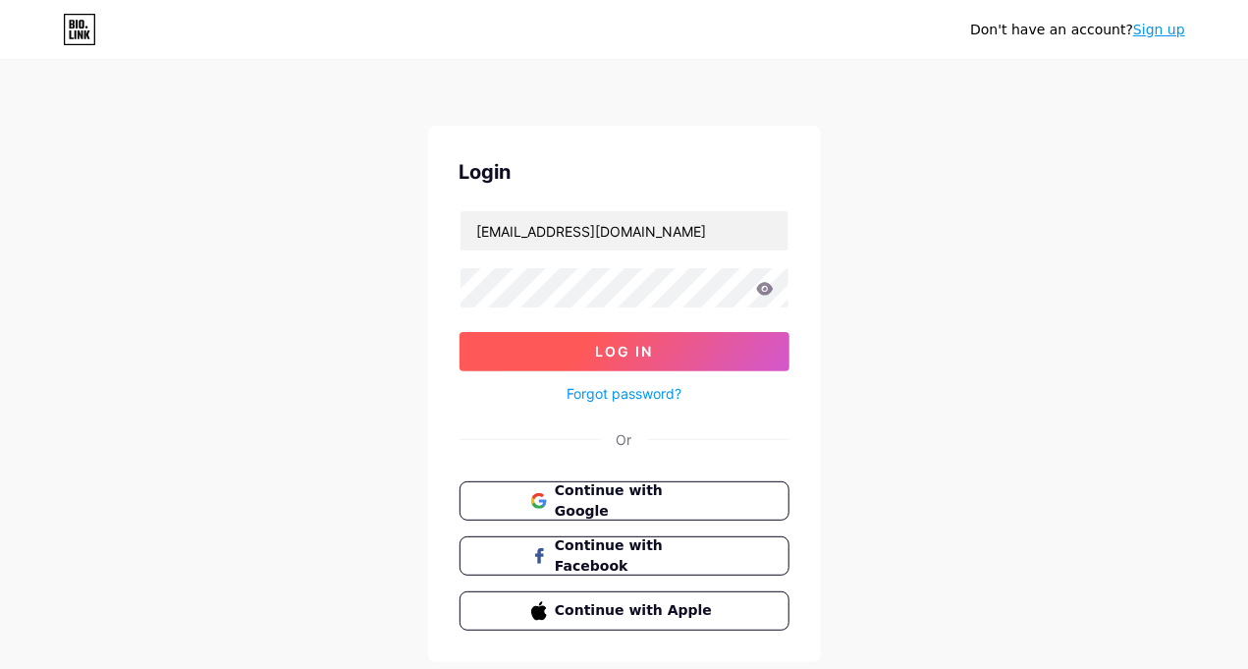
click at [609, 350] on span "Log In" at bounding box center [624, 351] width 58 height 17
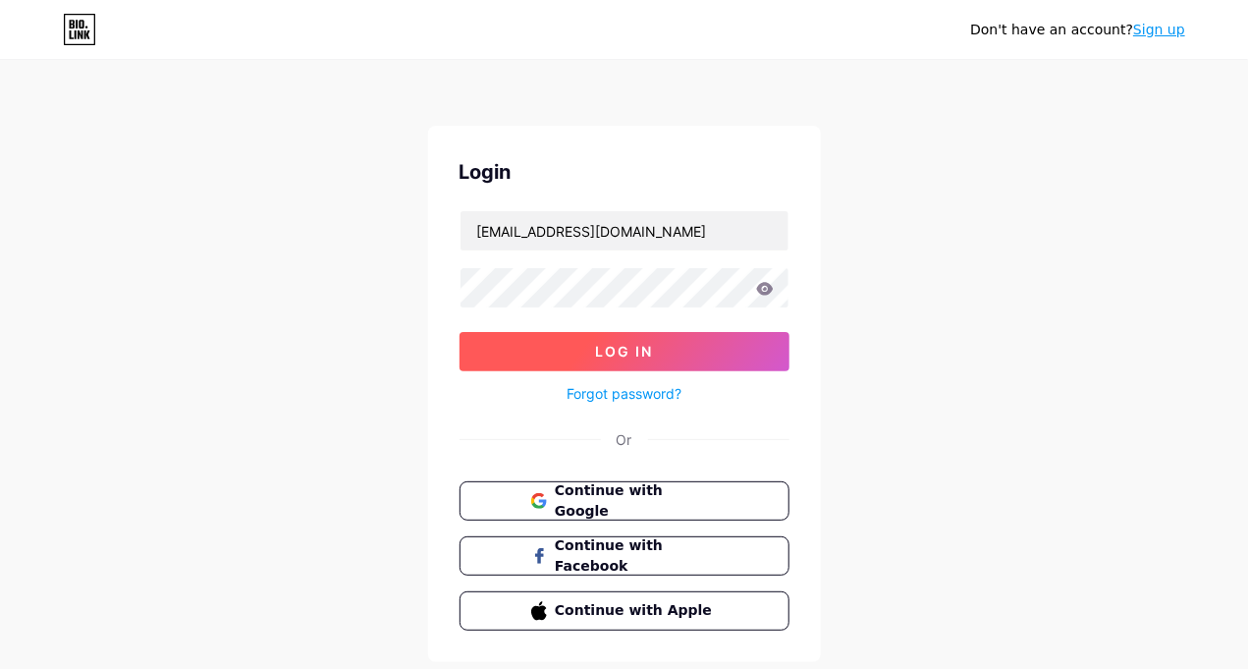
click at [609, 350] on span "Log In" at bounding box center [624, 351] width 58 height 17
type input "[EMAIL_ADDRESS][DOMAIN_NAME]"
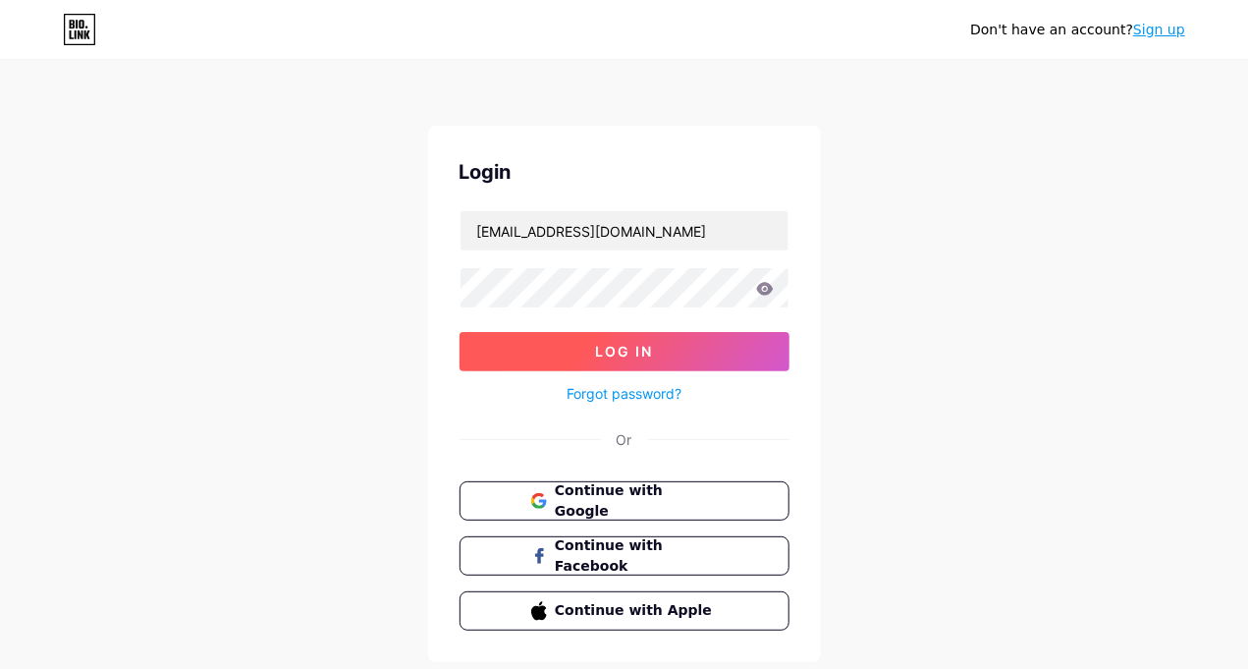
click at [619, 337] on button "Log In" at bounding box center [624, 351] width 330 height 39
click at [614, 353] on span "Log In" at bounding box center [624, 351] width 58 height 17
click at [615, 348] on span "Log In" at bounding box center [624, 351] width 58 height 17
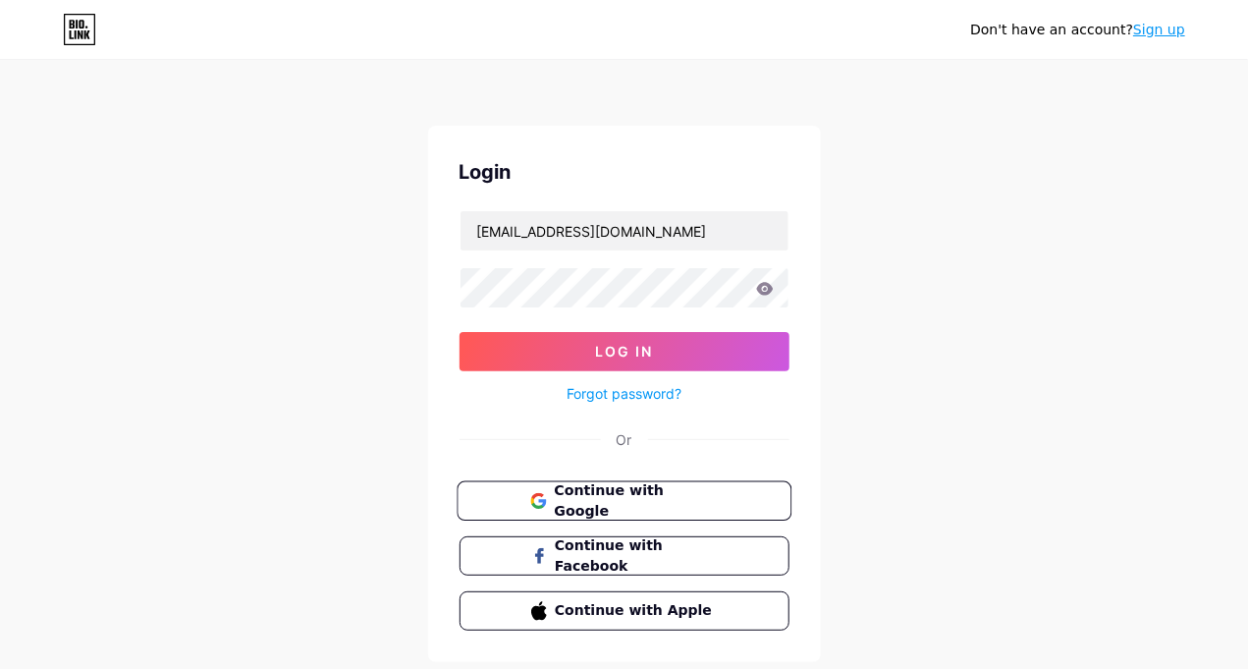
click at [578, 504] on span "Continue with Google" at bounding box center [636, 501] width 164 height 42
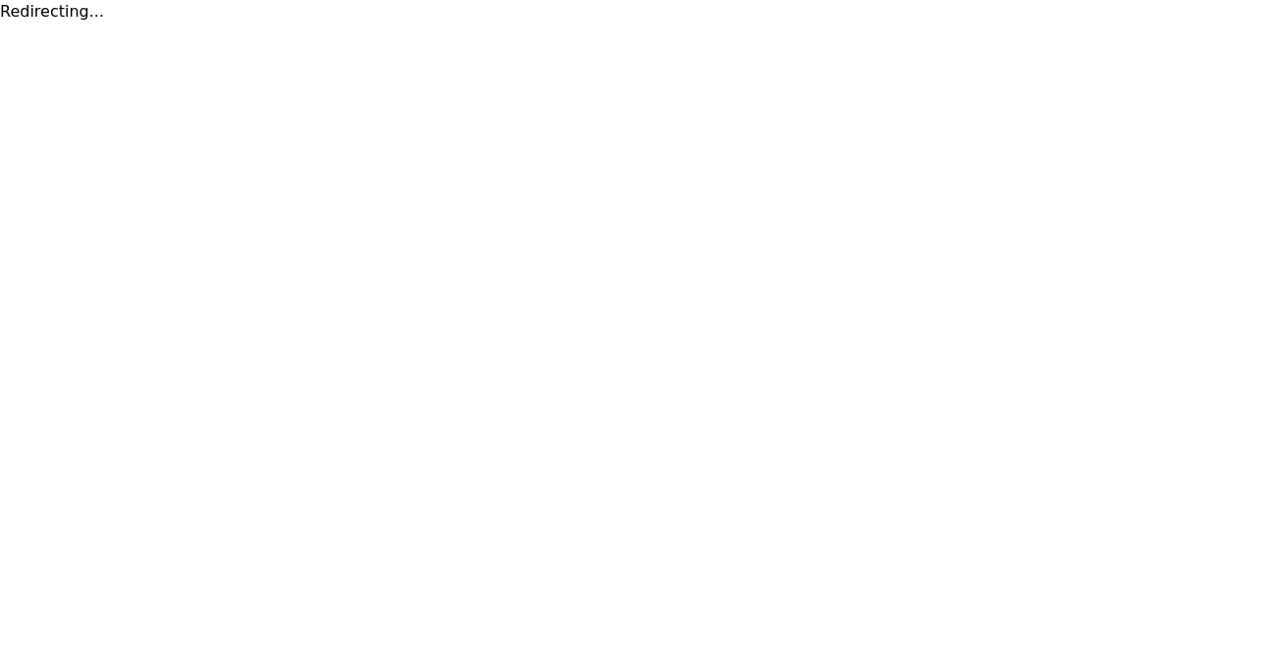
click at [1022, 24] on html "Redirecting..." at bounding box center [631, 12] width 1263 height 24
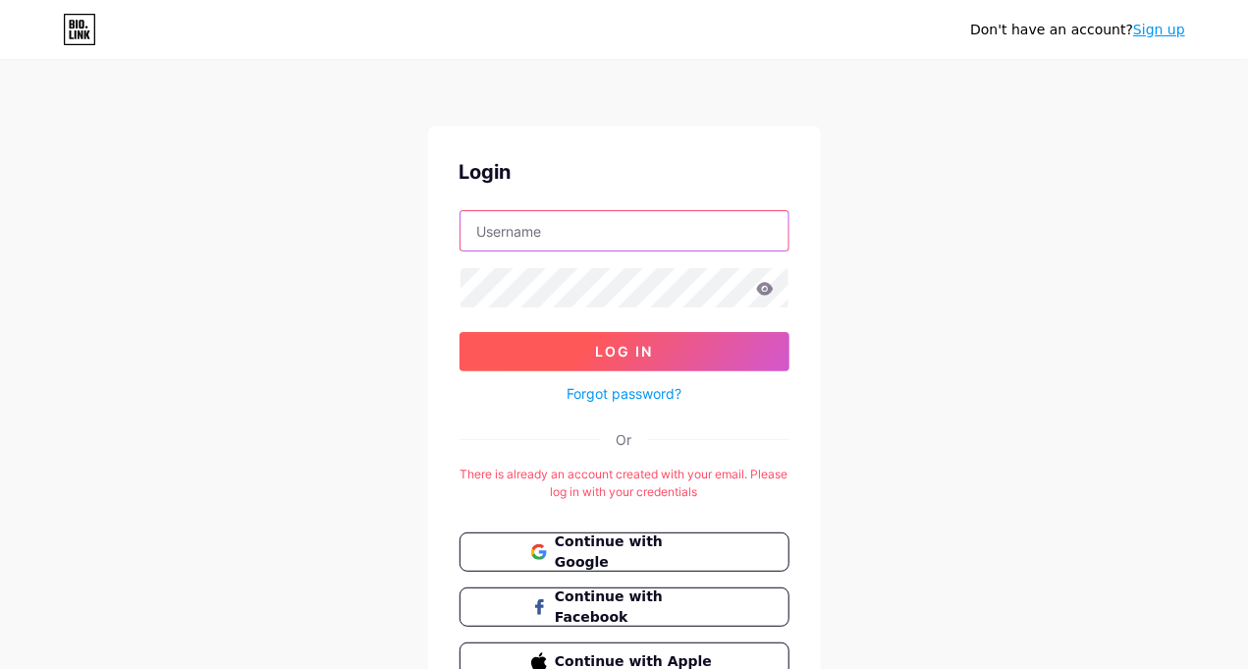
type input "[EMAIL_ADDRESS][DOMAIN_NAME]"
click at [563, 344] on button "Log In" at bounding box center [624, 351] width 330 height 39
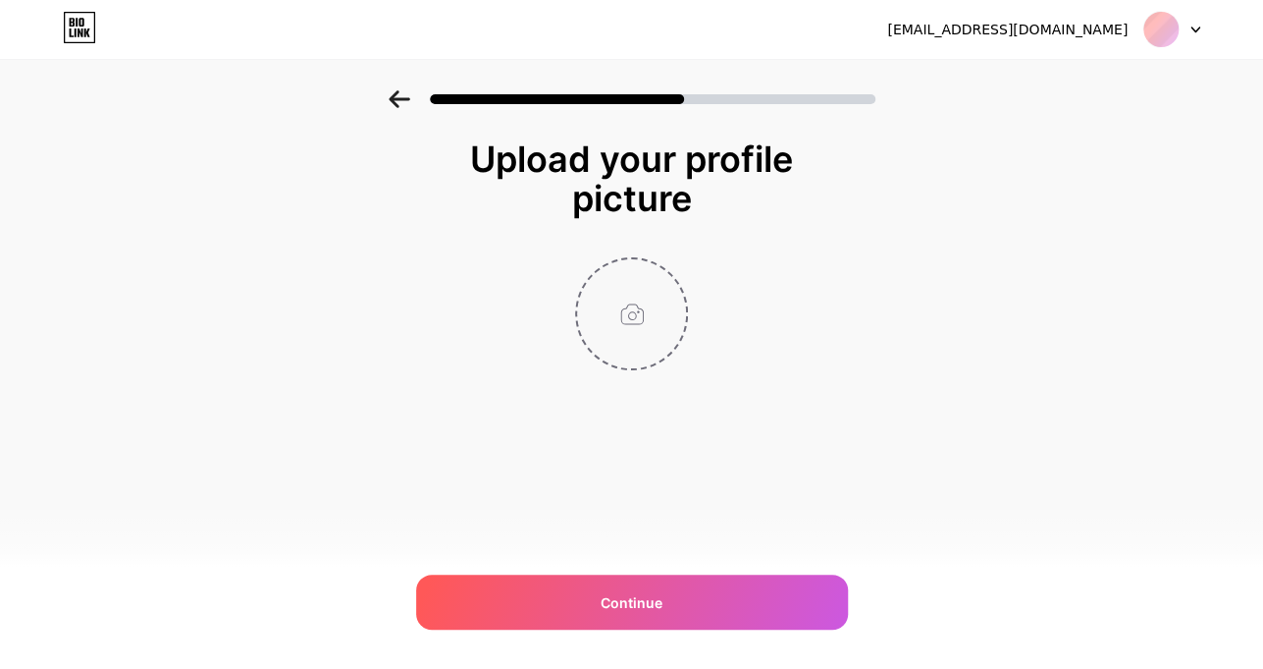
click at [615, 330] on input "file" at bounding box center [631, 313] width 109 height 109
type input "C:\fakepath\The-Web-Health (1).png"
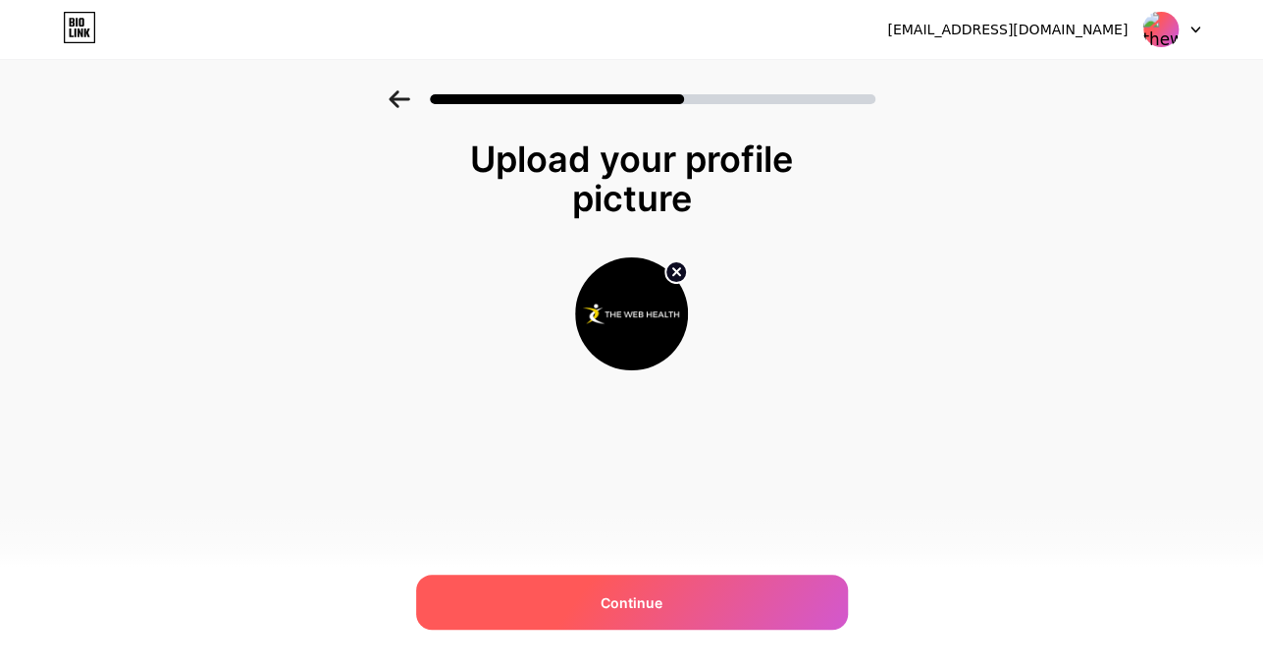
click at [646, 601] on span "Continue" at bounding box center [632, 602] width 62 height 21
click at [614, 610] on span "Continue" at bounding box center [632, 602] width 62 height 21
click at [614, 609] on span "Continue" at bounding box center [632, 602] width 62 height 21
click at [1155, 32] on img at bounding box center [1161, 29] width 37 height 37
click at [1192, 27] on icon at bounding box center [1196, 29] width 8 height 5
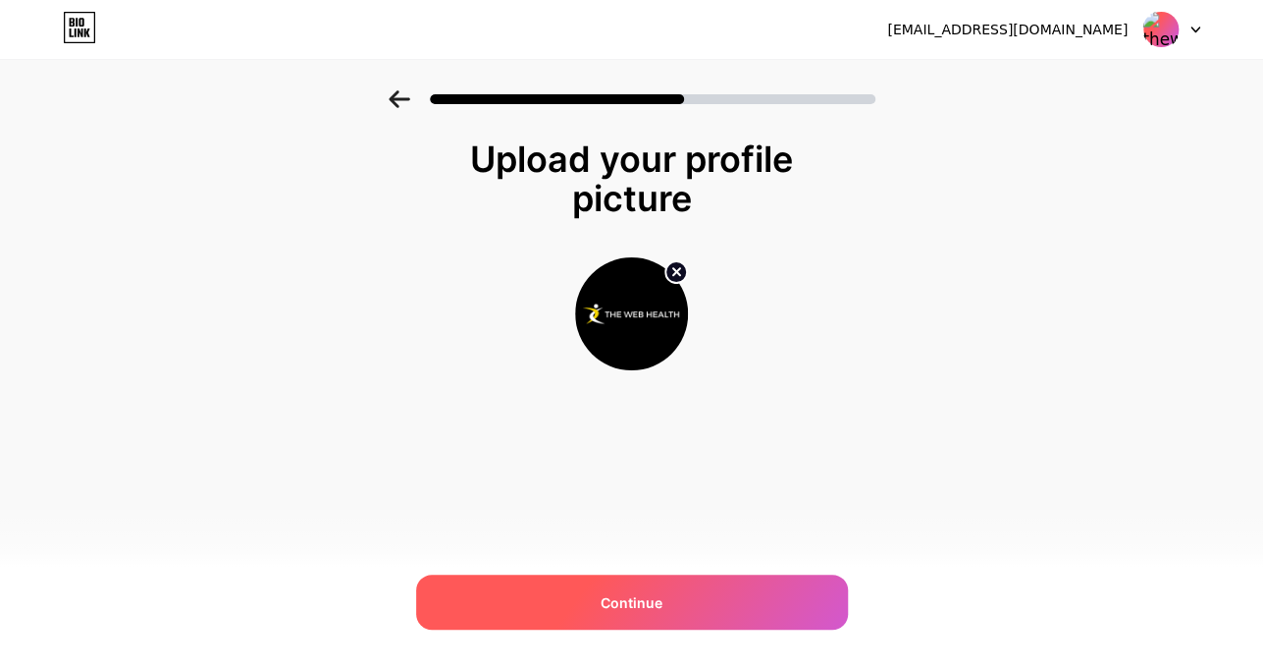
click at [1192, 27] on icon at bounding box center [1196, 29] width 8 height 5
click at [618, 308] on img at bounding box center [631, 313] width 113 height 113
click at [681, 266] on circle at bounding box center [677, 272] width 22 height 22
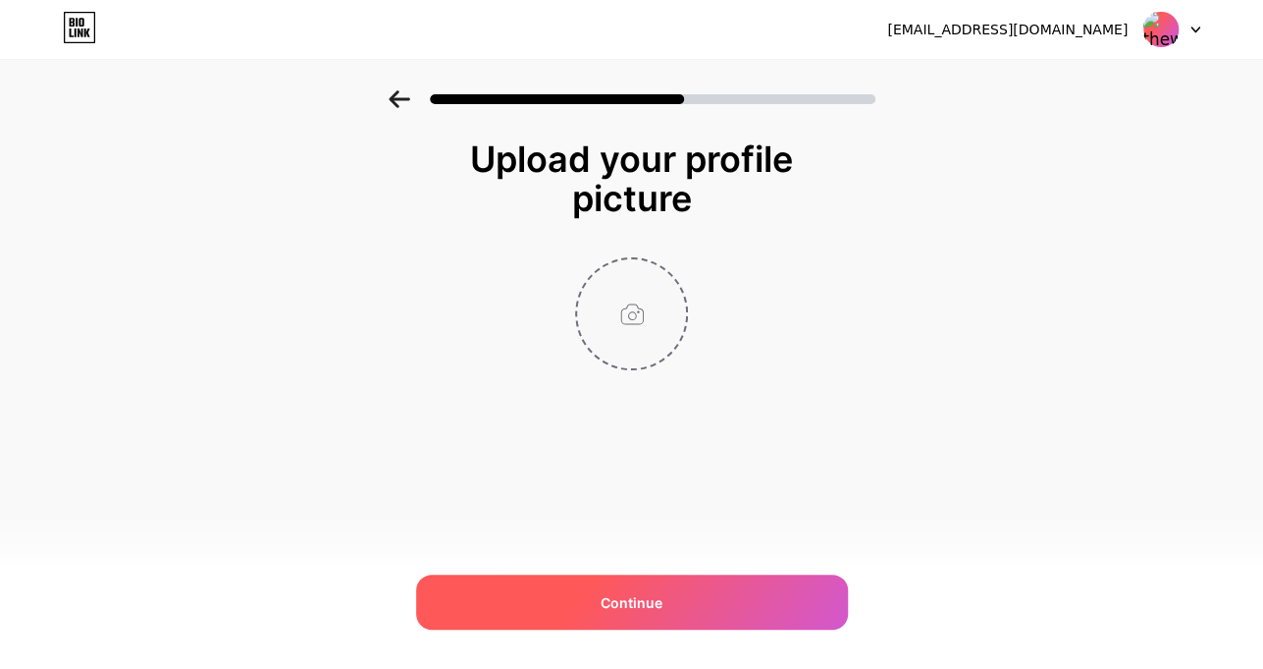
click at [652, 605] on span "Continue" at bounding box center [632, 602] width 62 height 21
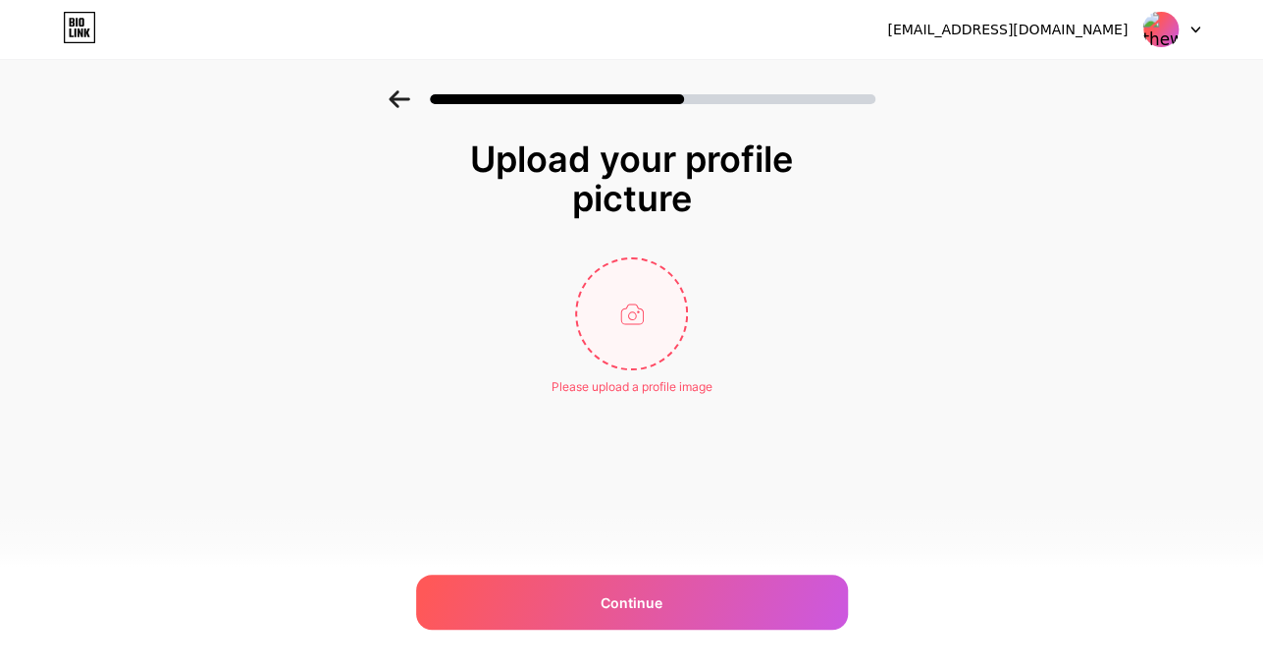
click at [616, 345] on input "file" at bounding box center [631, 313] width 109 height 109
type input "C:\fakepath\logo.png.jpg"
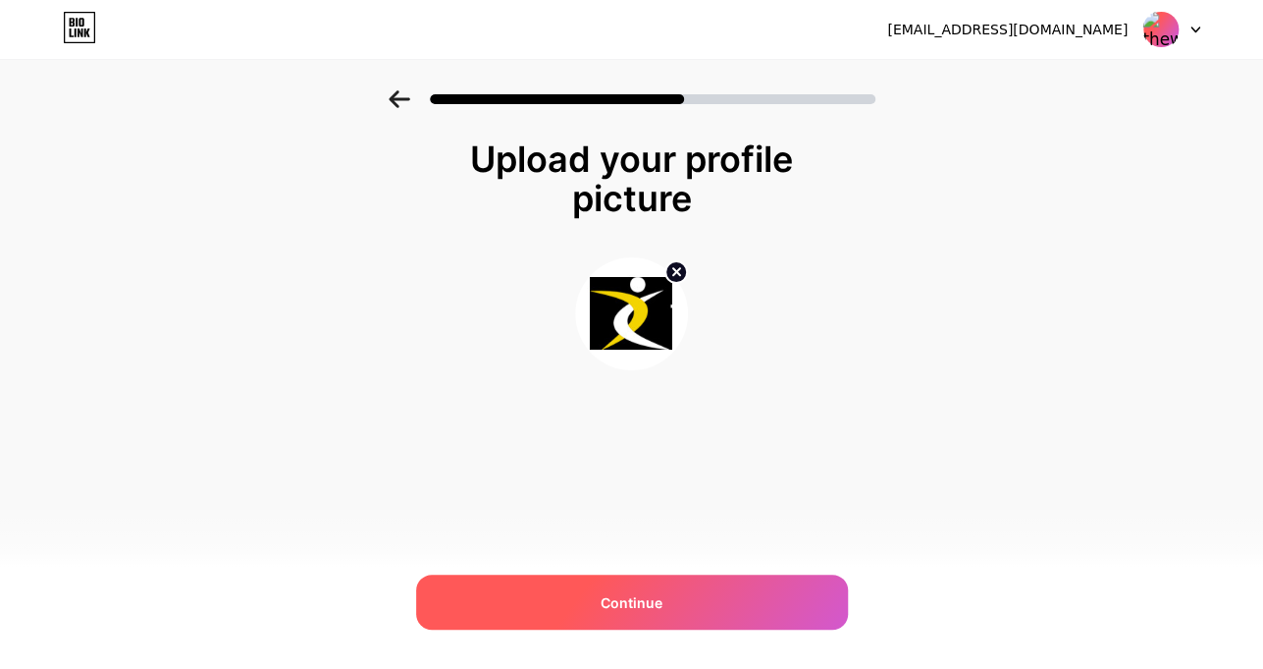
click at [638, 600] on span "Continue" at bounding box center [632, 602] width 62 height 21
click at [407, 97] on icon at bounding box center [399, 99] width 21 height 18
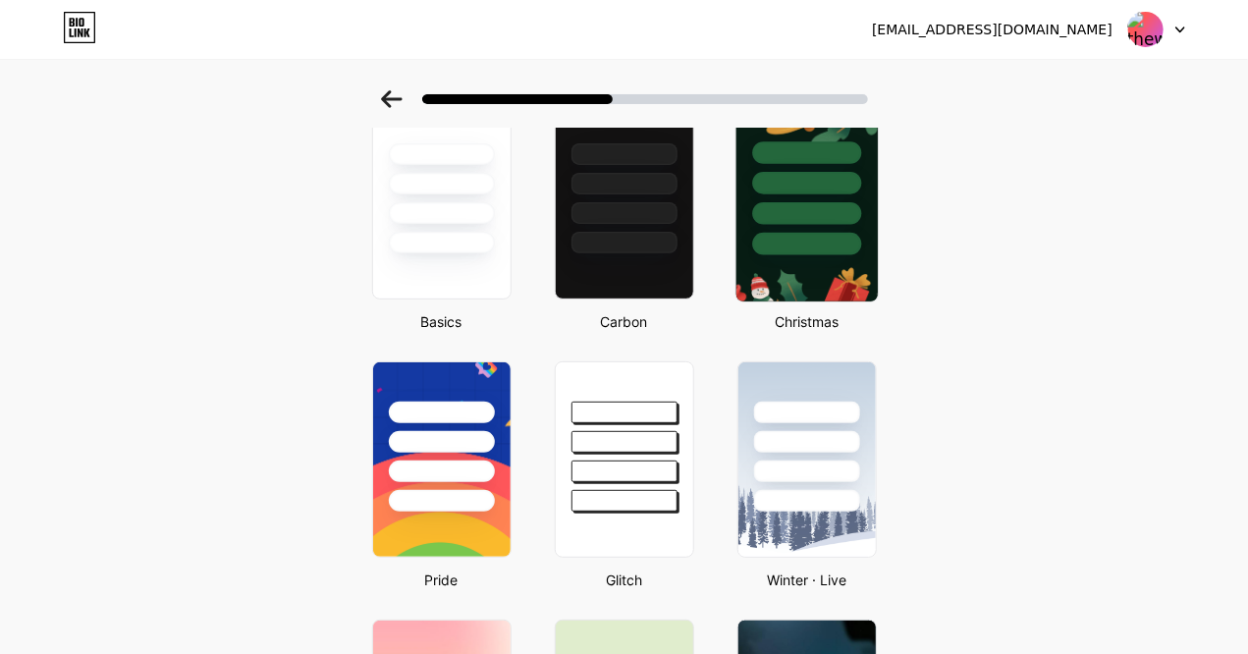
scroll to position [163, 0]
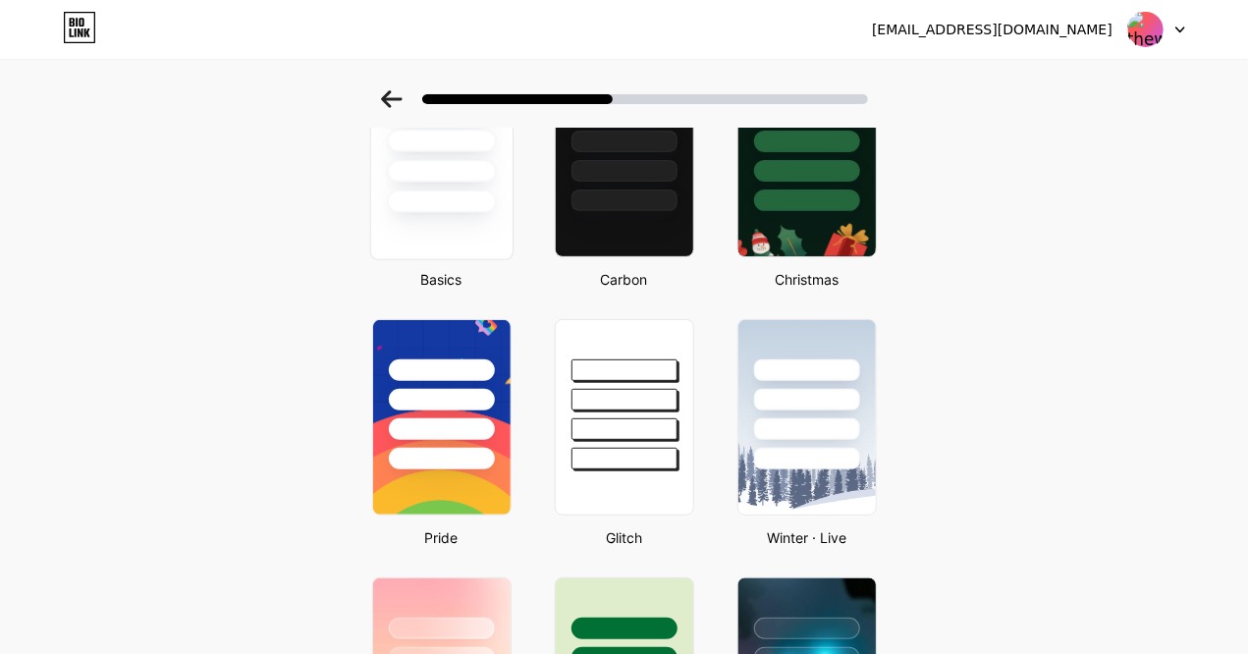
click at [448, 209] on div at bounding box center [441, 201] width 109 height 23
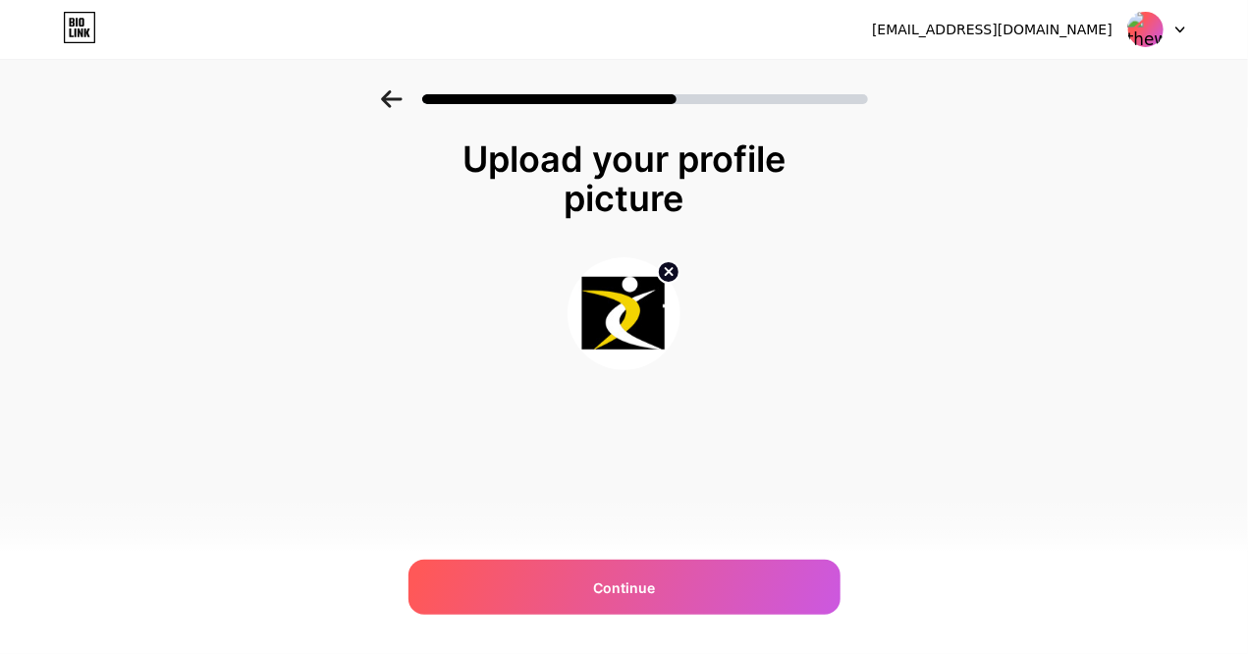
scroll to position [0, 0]
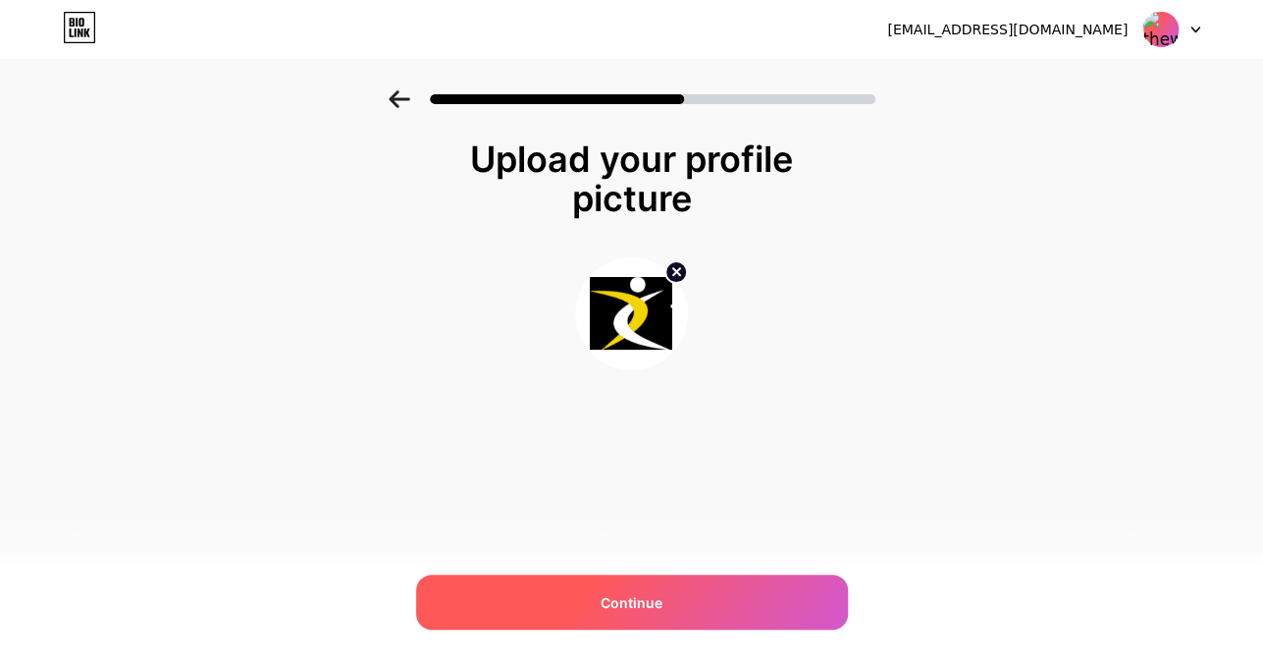
click at [629, 606] on span "Continue" at bounding box center [632, 602] width 62 height 21
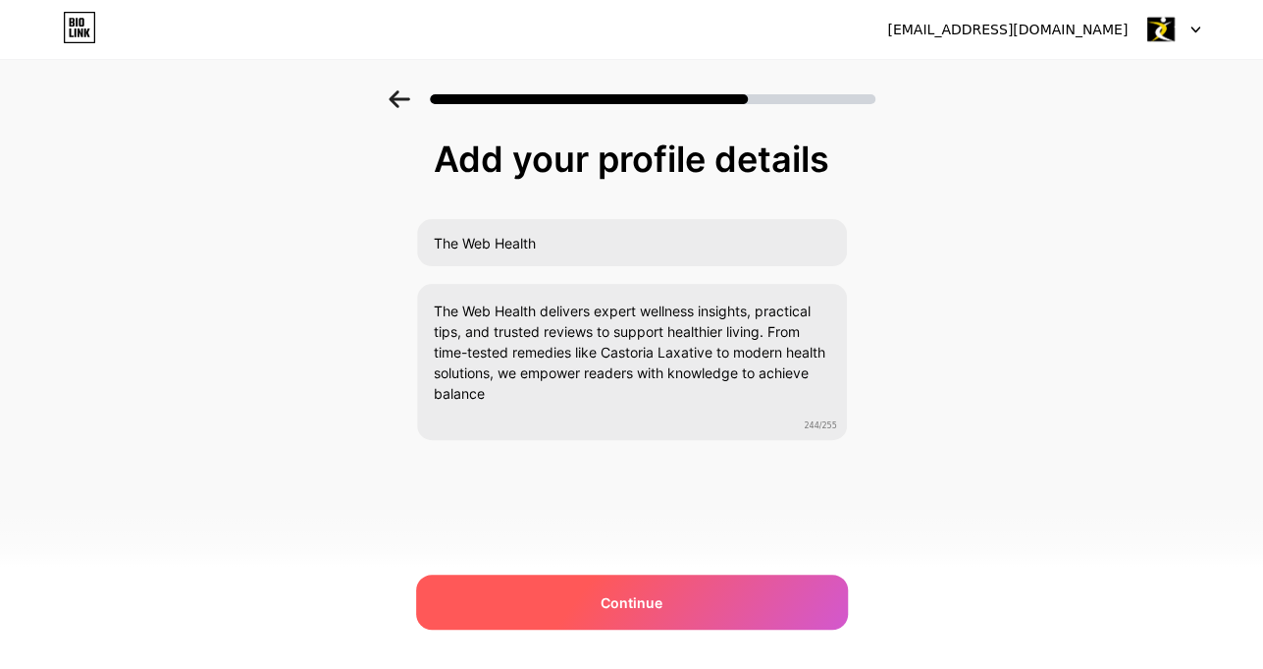
click at [608, 609] on span "Continue" at bounding box center [632, 602] width 62 height 21
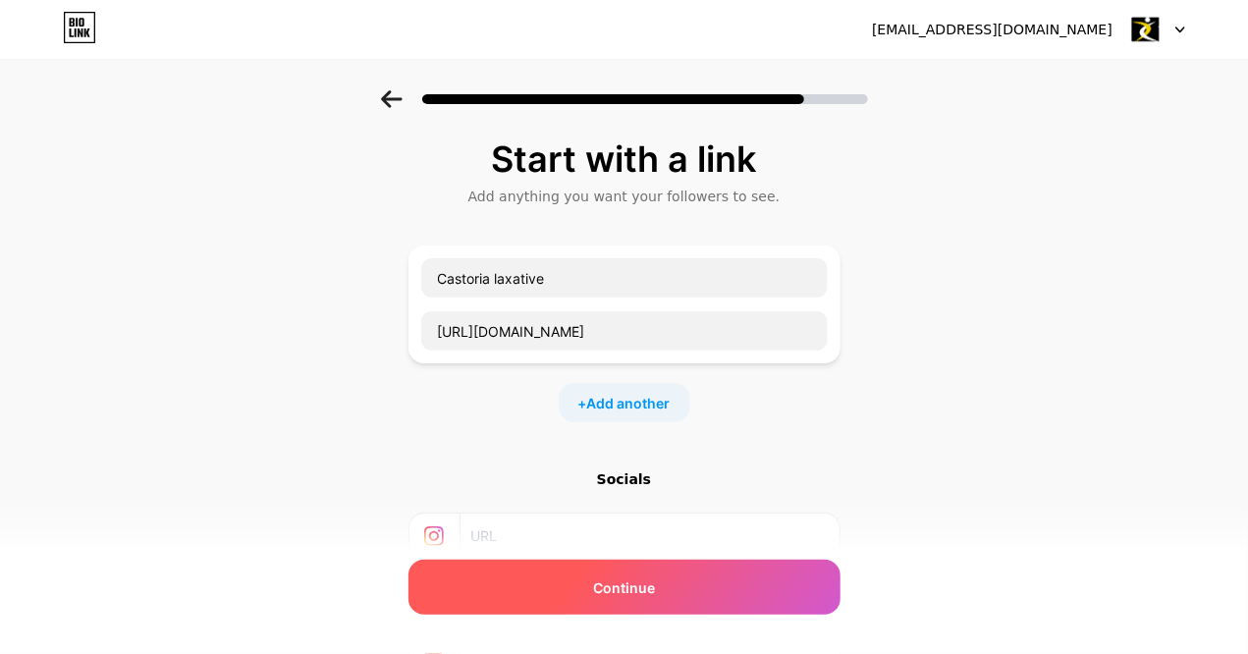
click at [623, 585] on span "Continue" at bounding box center [624, 587] width 62 height 21
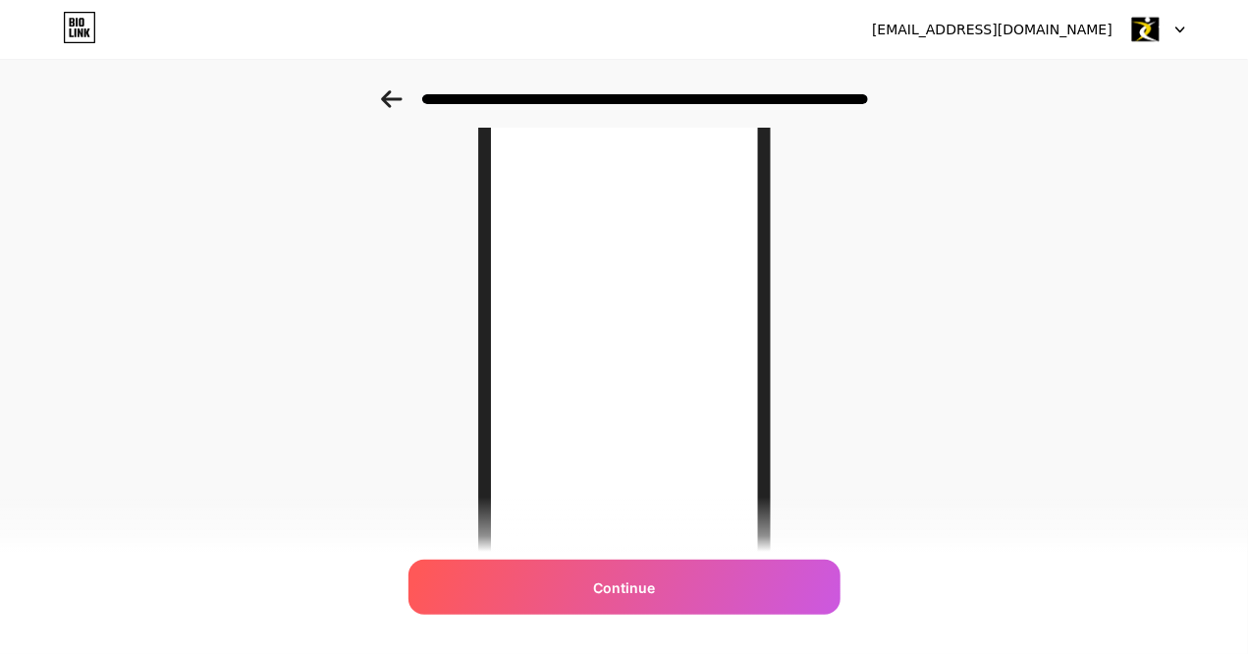
scroll to position [333, 0]
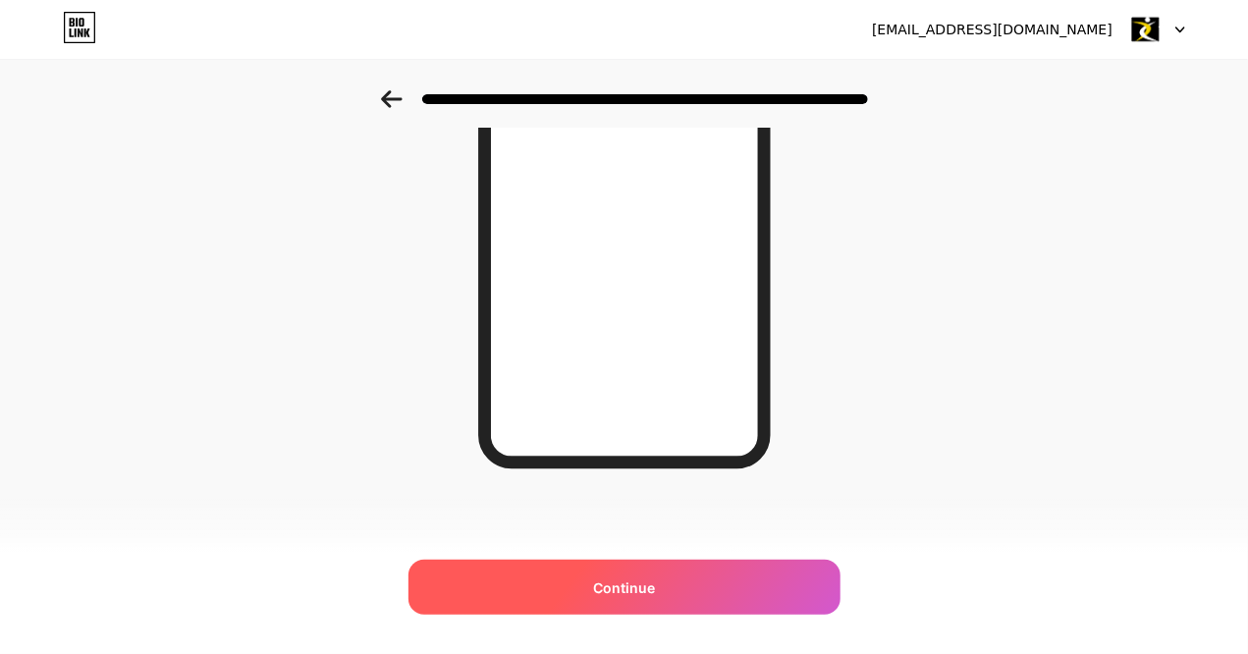
click at [642, 583] on span "Continue" at bounding box center [624, 587] width 62 height 21
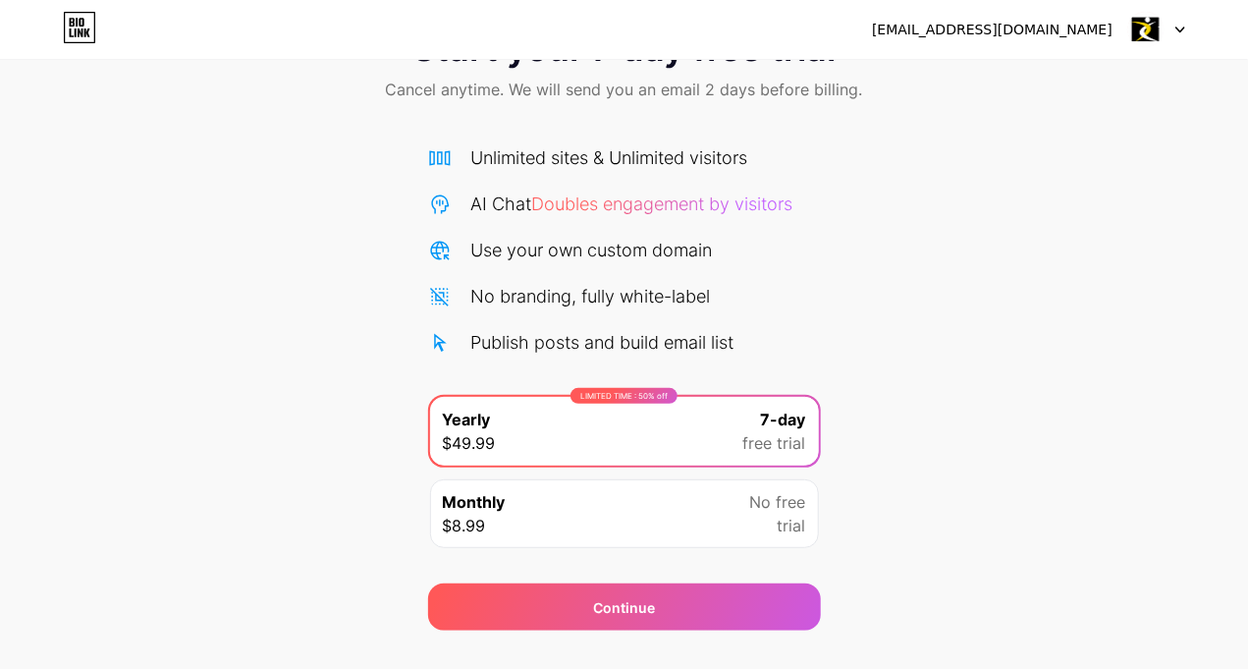
scroll to position [121, 0]
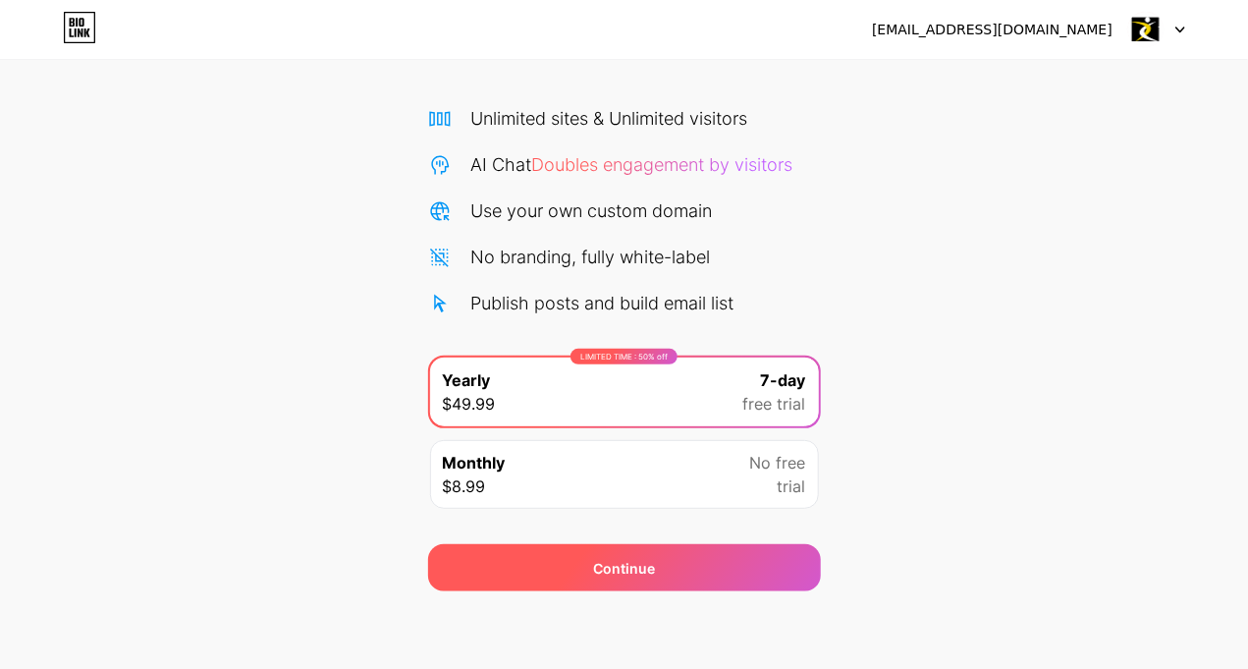
click at [629, 572] on span "Continue" at bounding box center [624, 568] width 62 height 21
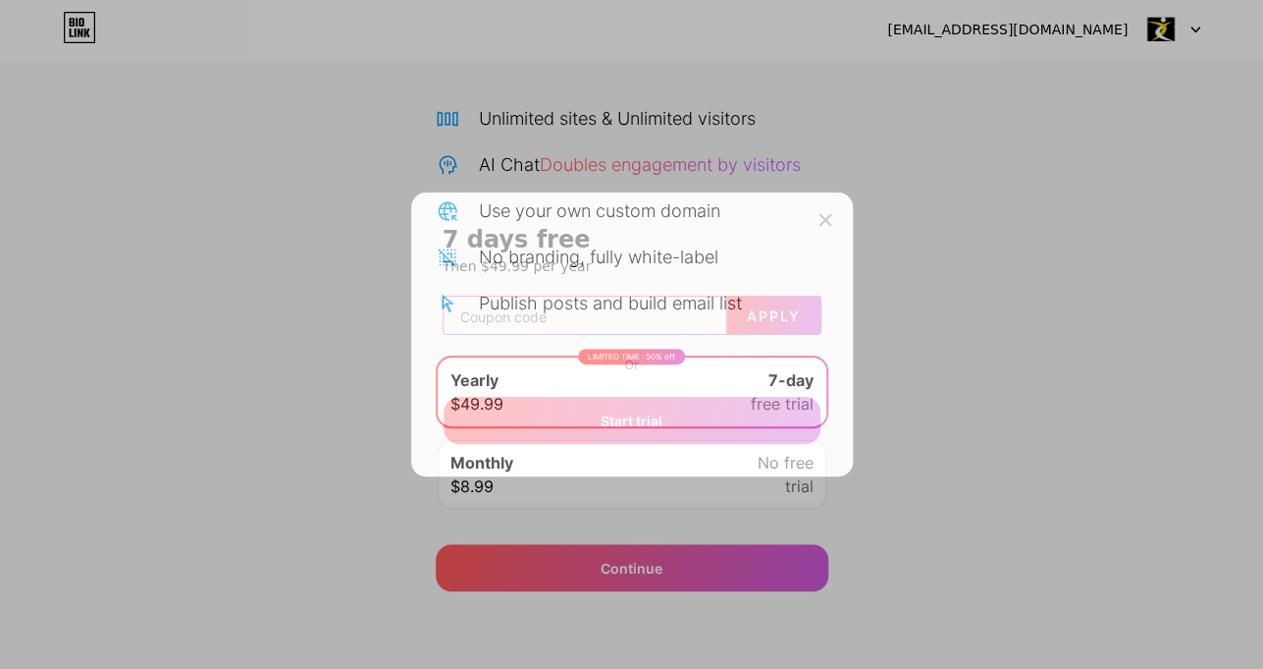
click at [556, 322] on input "text" at bounding box center [585, 315] width 283 height 39
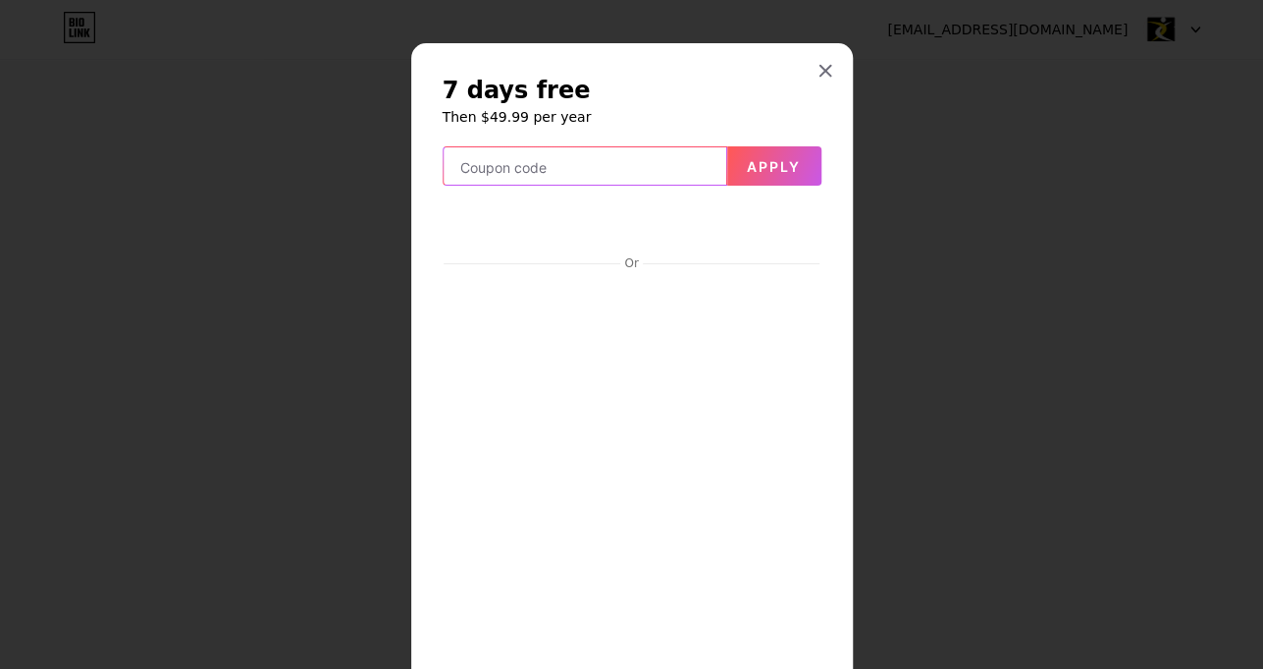
paste input "535408"
type input "535408"
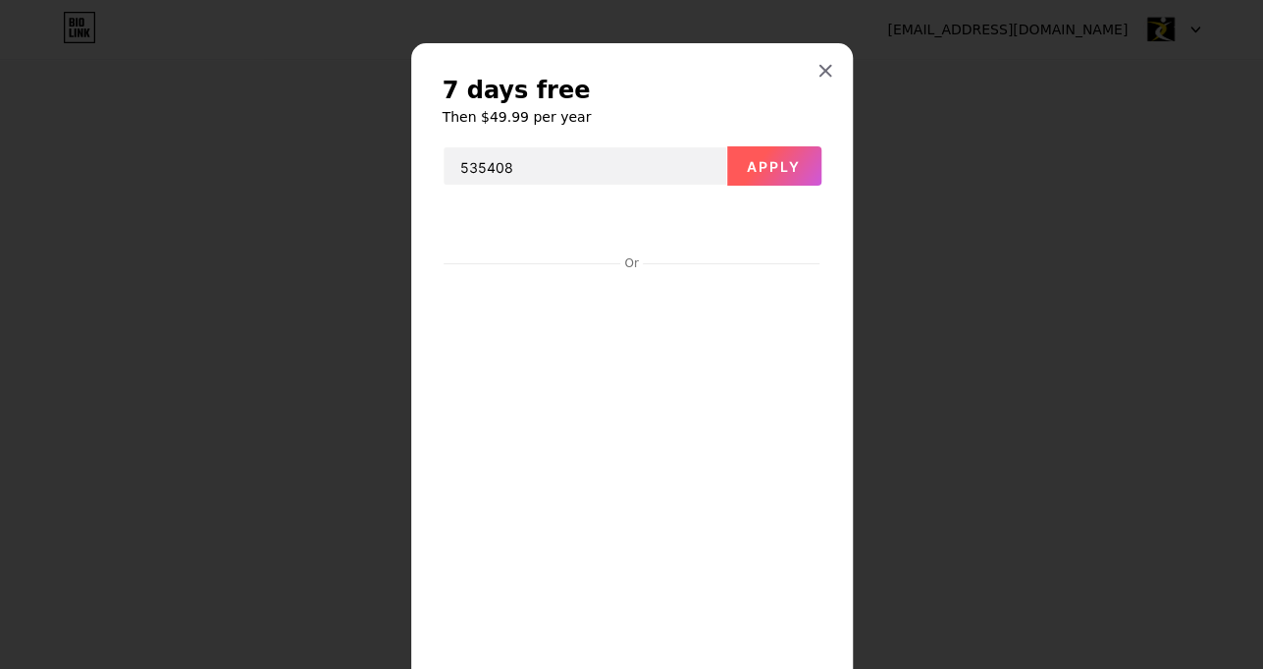
click at [777, 151] on button "Apply" at bounding box center [774, 165] width 94 height 39
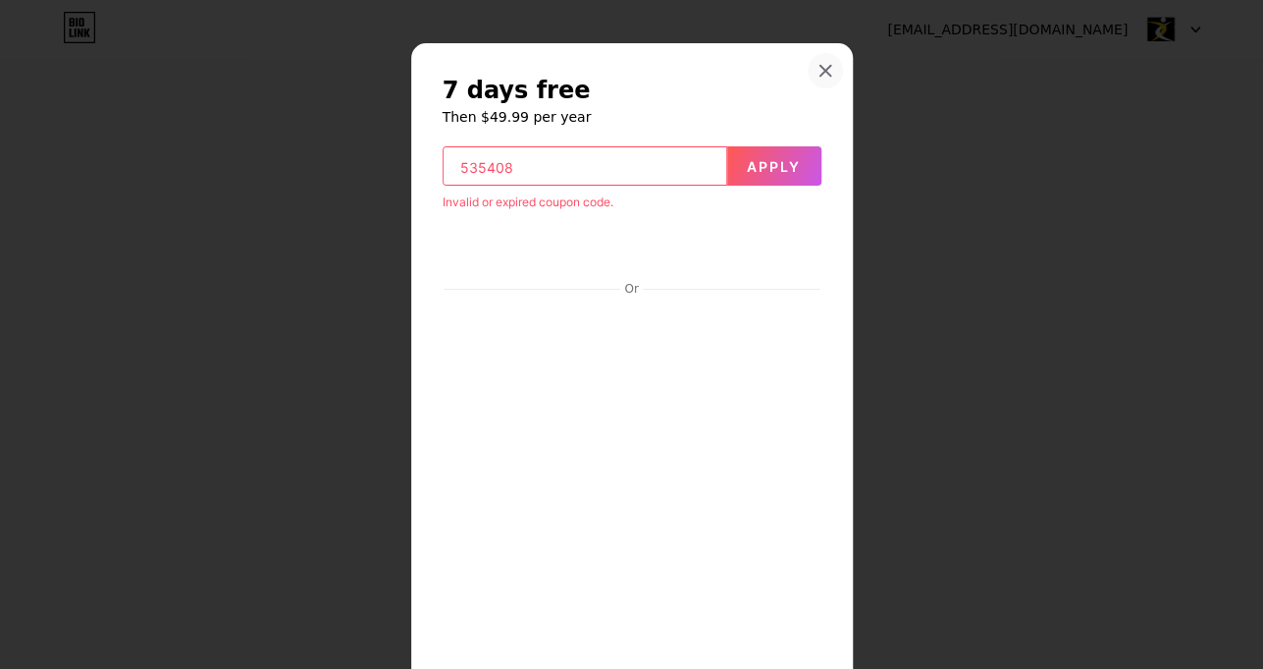
click at [818, 63] on icon at bounding box center [826, 71] width 16 height 16
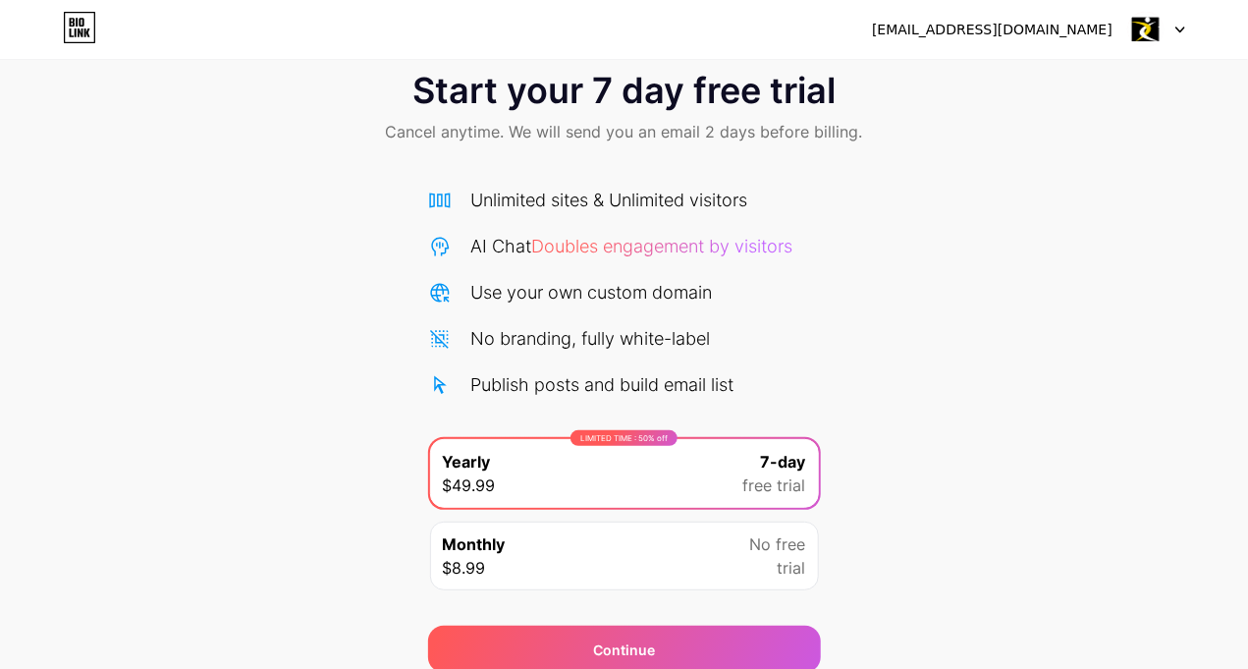
scroll to position [0, 0]
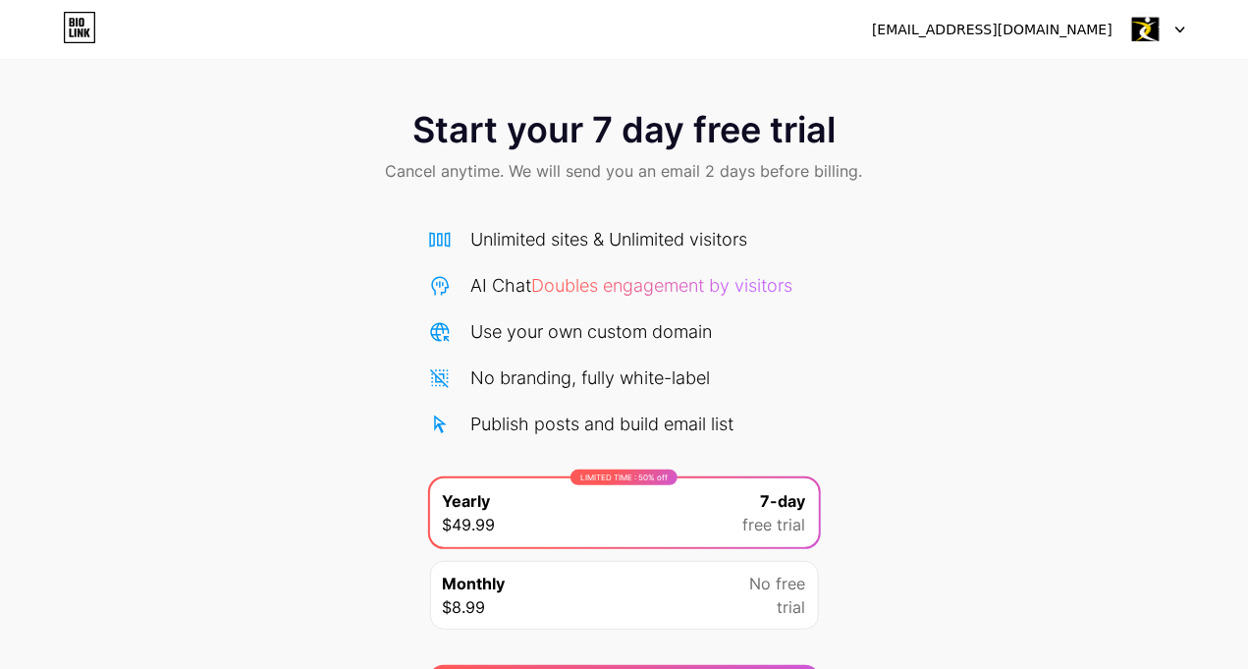
click at [1146, 27] on img at bounding box center [1145, 29] width 37 height 37
click at [1196, 12] on div "williammjohhn7878@gmail.com Logout" at bounding box center [624, 29] width 1248 height 35
click at [1169, 26] on div at bounding box center [1156, 29] width 57 height 35
click at [393, 272] on div "Start your 7 day free trial Cancel anytime. We will send you an email 2 days be…" at bounding box center [624, 400] width 1248 height 621
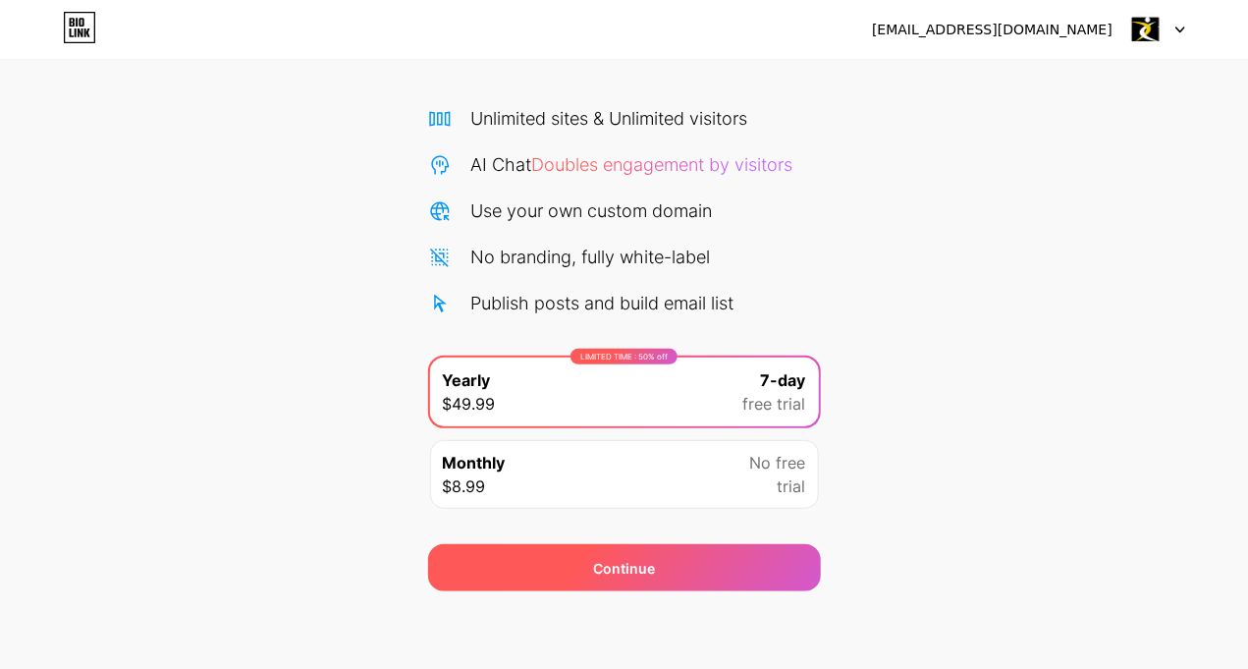
click at [687, 563] on div "Continue" at bounding box center [624, 567] width 393 height 47
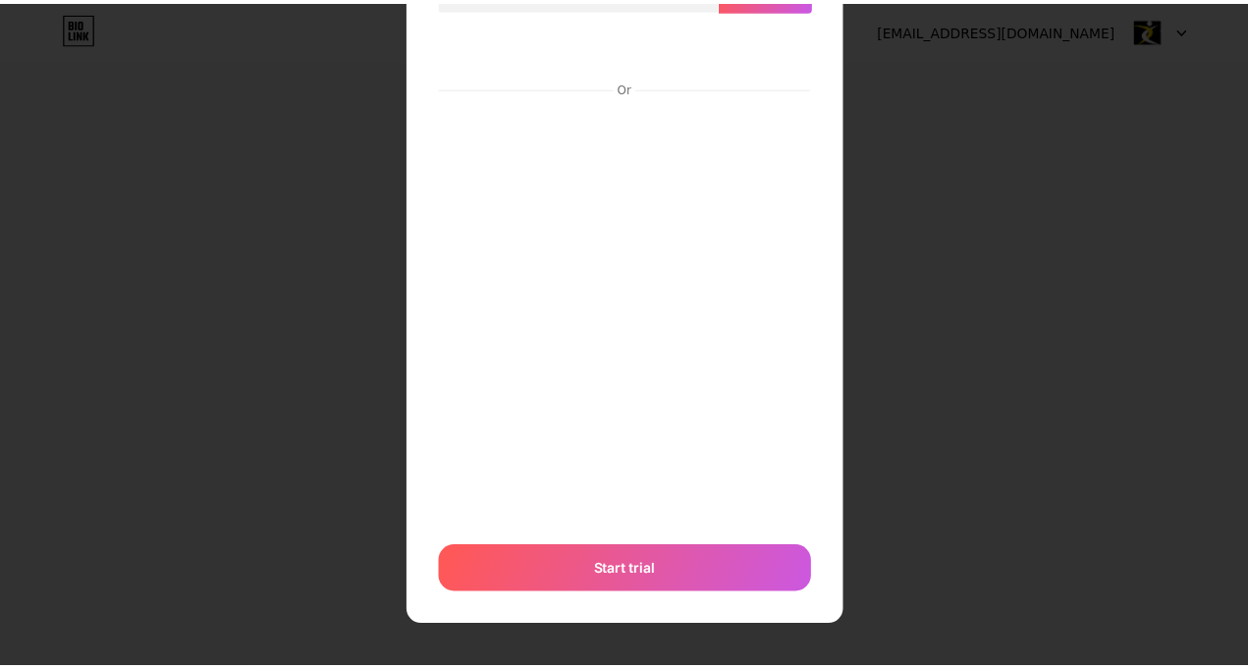
scroll to position [0, 0]
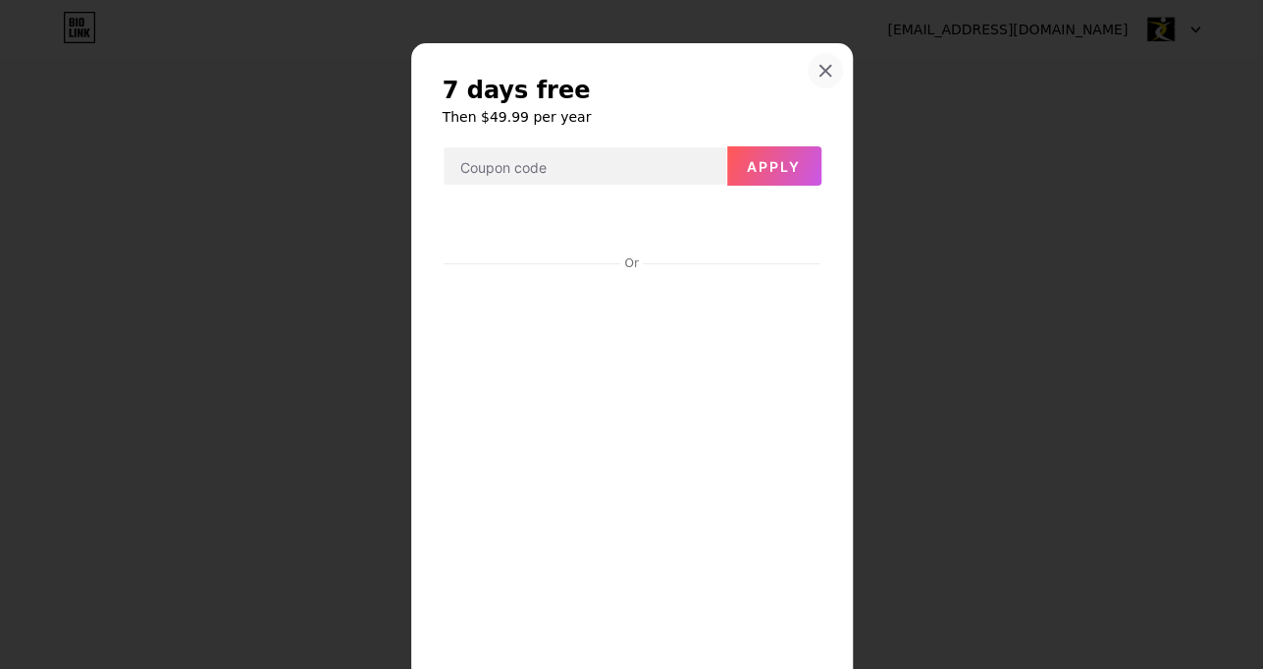
click at [818, 70] on icon at bounding box center [826, 71] width 16 height 16
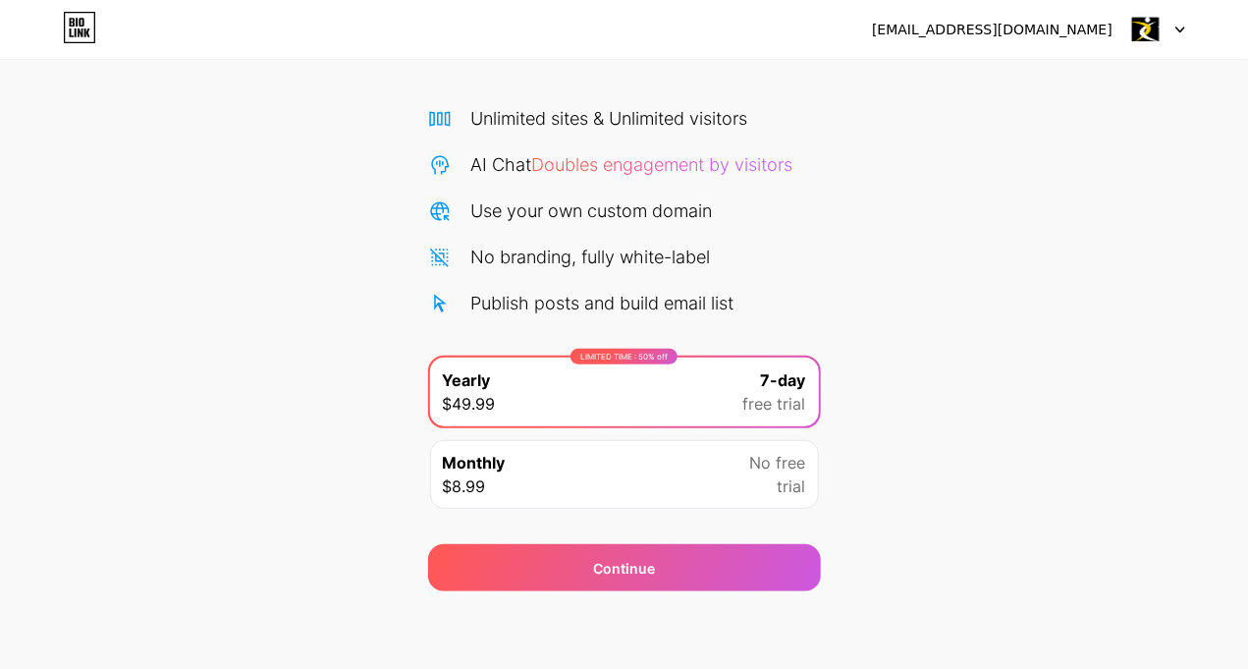
click at [566, 479] on div "Monthly $8.99 No free trial" at bounding box center [624, 474] width 389 height 69
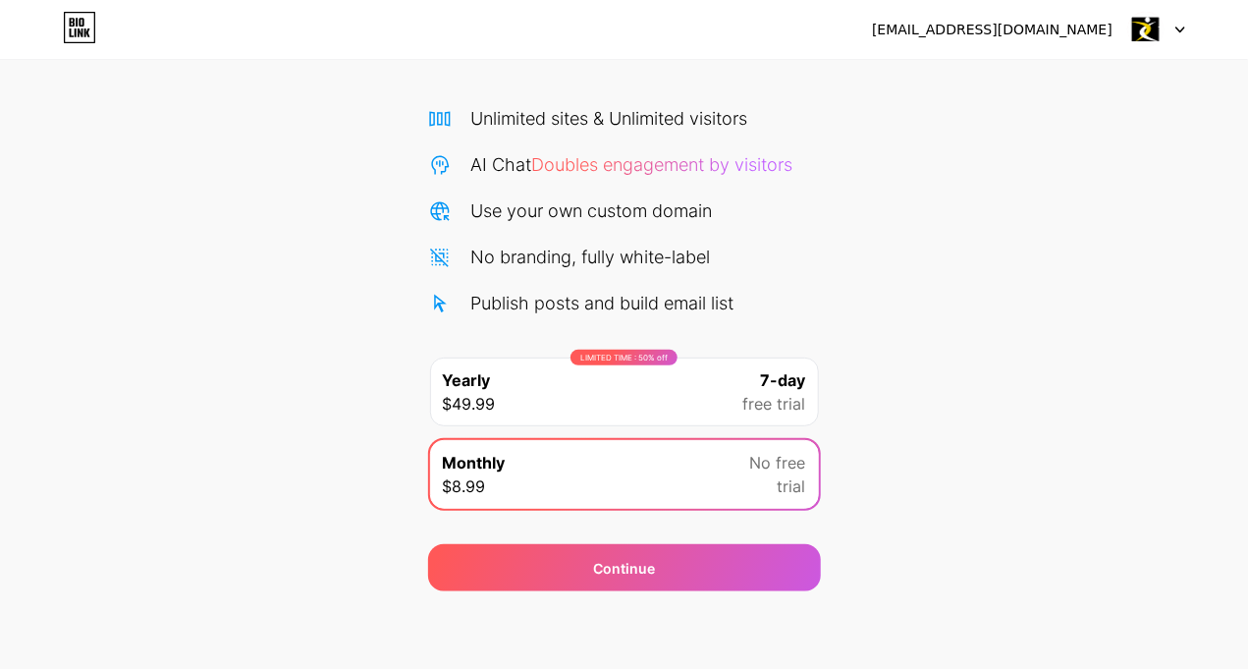
click at [74, 37] on icon at bounding box center [79, 27] width 33 height 31
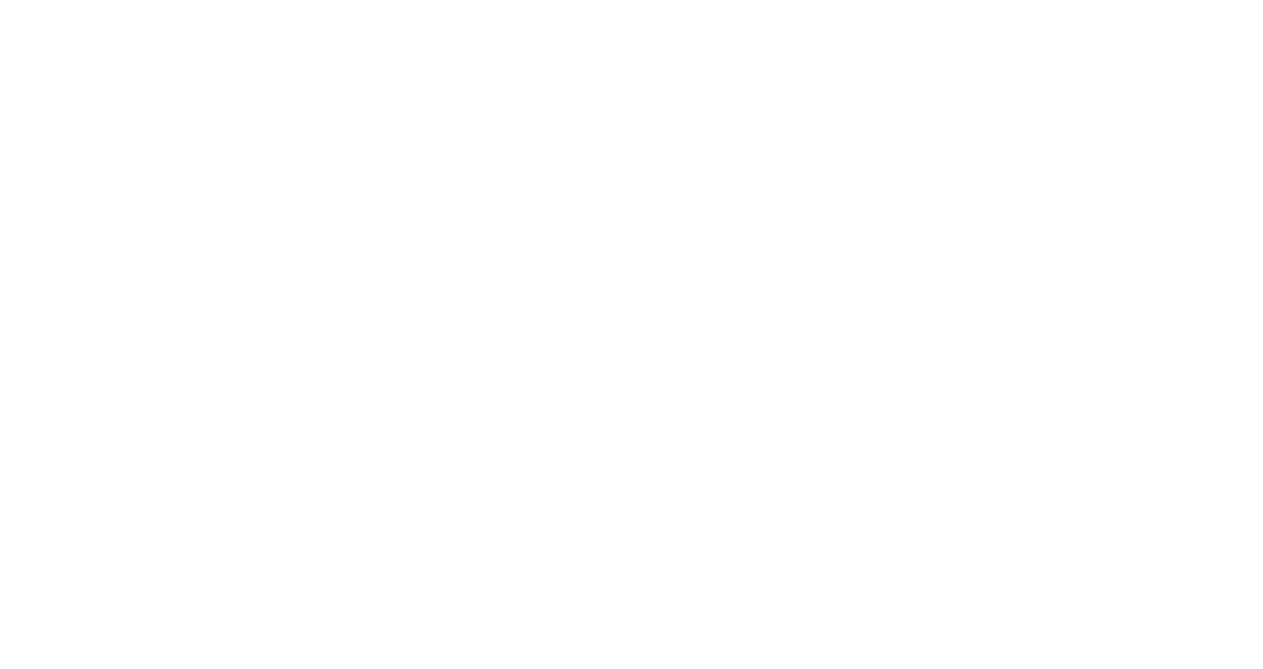
click at [74, 0] on html at bounding box center [631, 0] width 1263 height 0
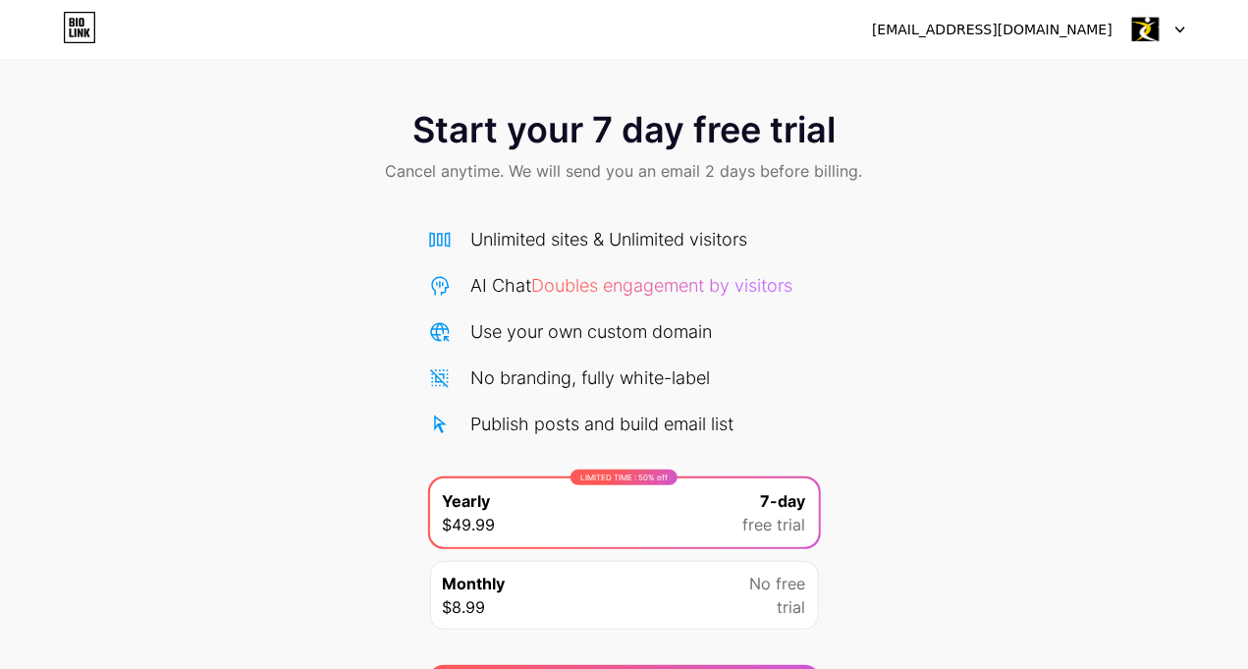
click at [1178, 20] on div at bounding box center [1156, 29] width 57 height 35
click at [81, 30] on icon at bounding box center [80, 32] width 5 height 9
click at [81, 30] on html "williammjohhn7878@gmail.com Logout Link Copied Start your 7 day free trial Canc…" at bounding box center [631, 395] width 1263 height 790
